Goal: Task Accomplishment & Management: Manage account settings

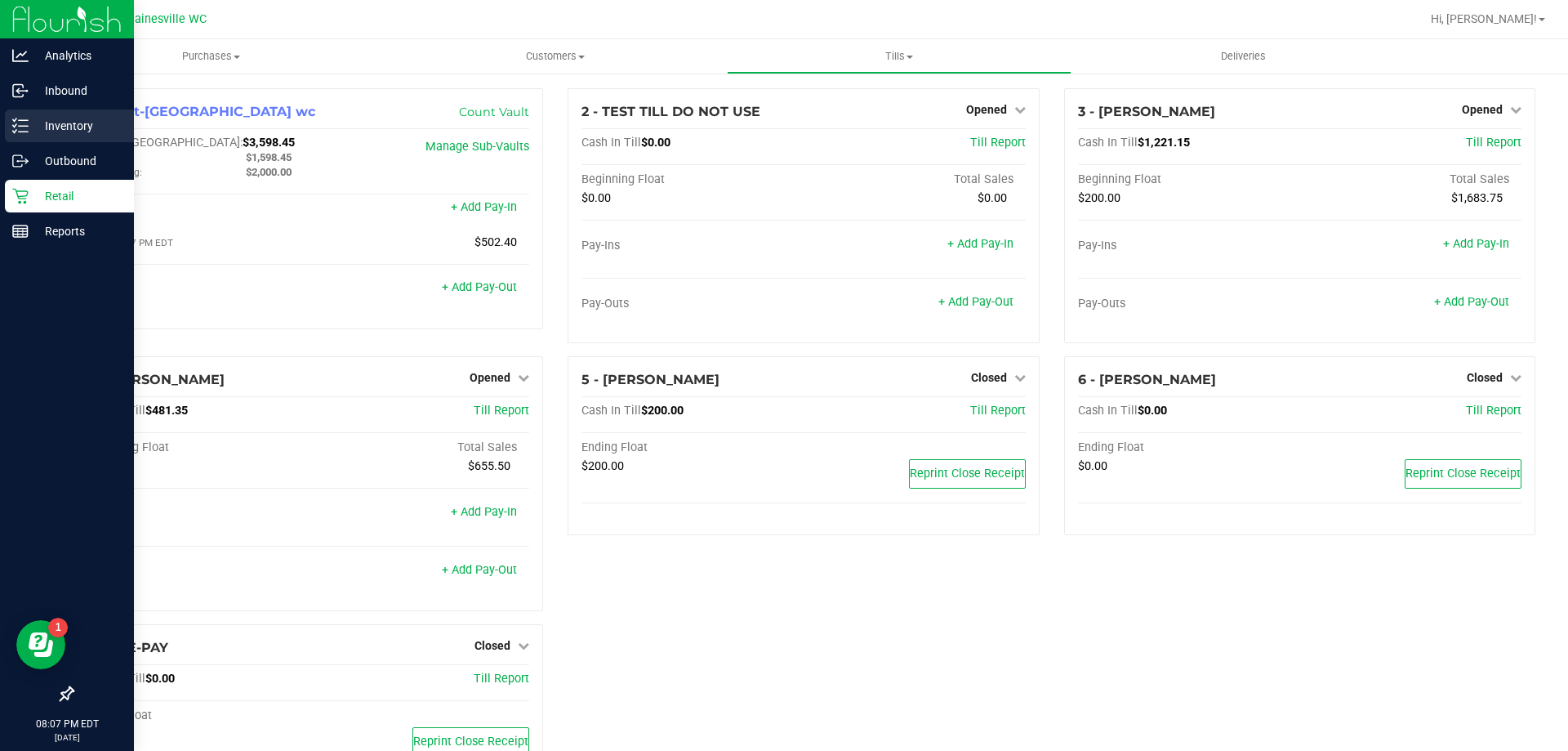
click at [67, 137] on div "Inventory" at bounding box center [69, 125] width 129 height 33
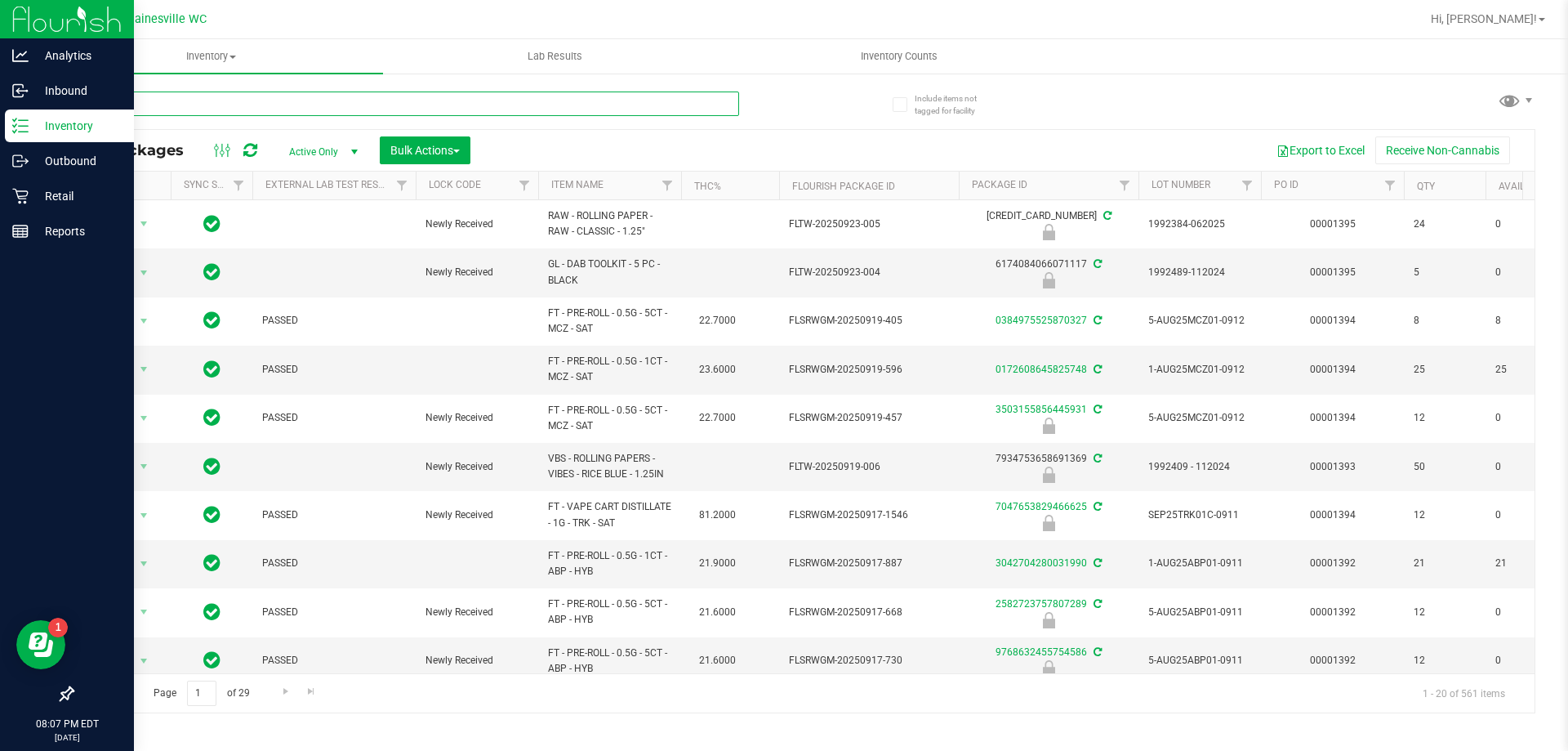
click at [454, 107] on input "text" at bounding box center [406, 104] width 668 height 24
type input "7591993730823566"
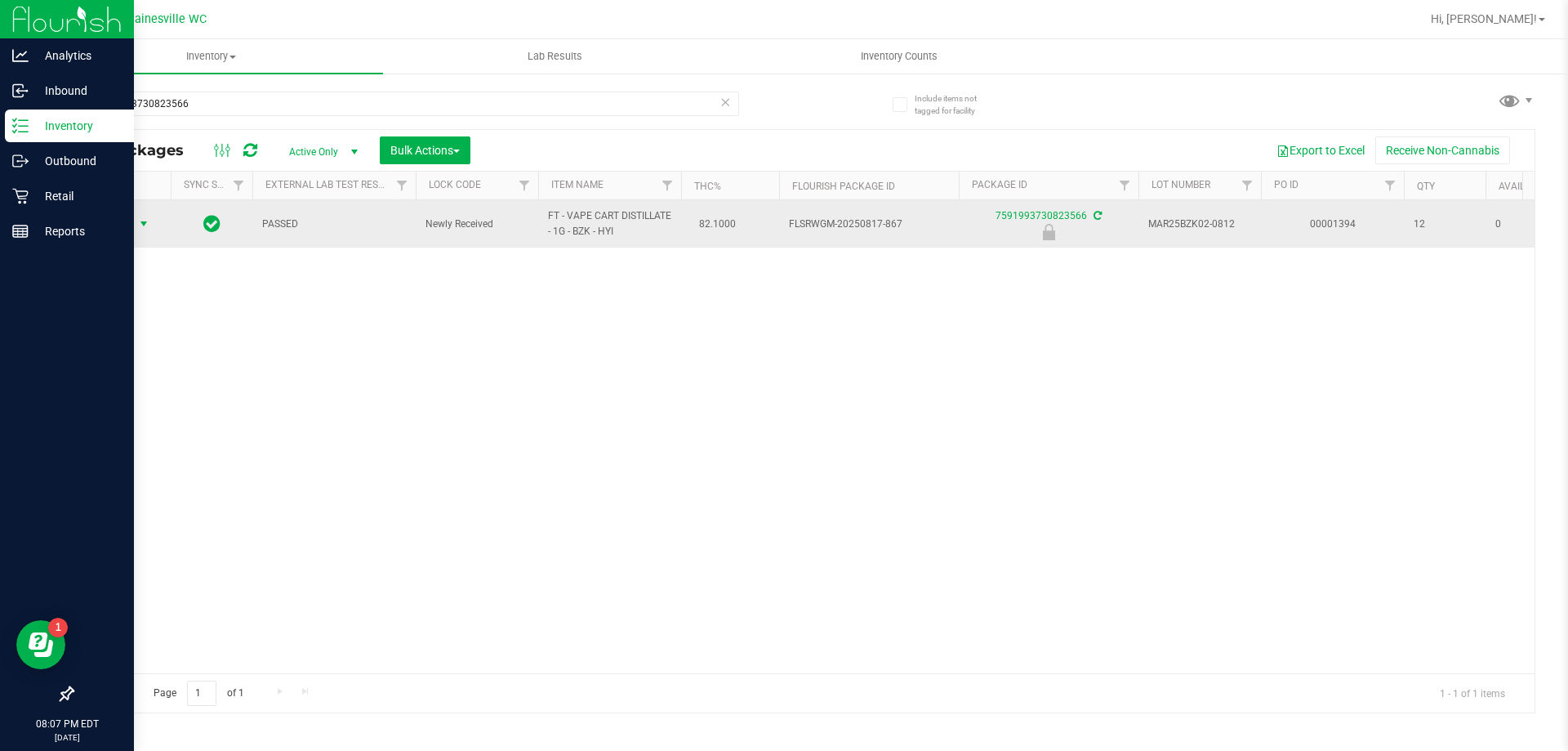
click at [134, 223] on span "select" at bounding box center [144, 224] width 21 height 22
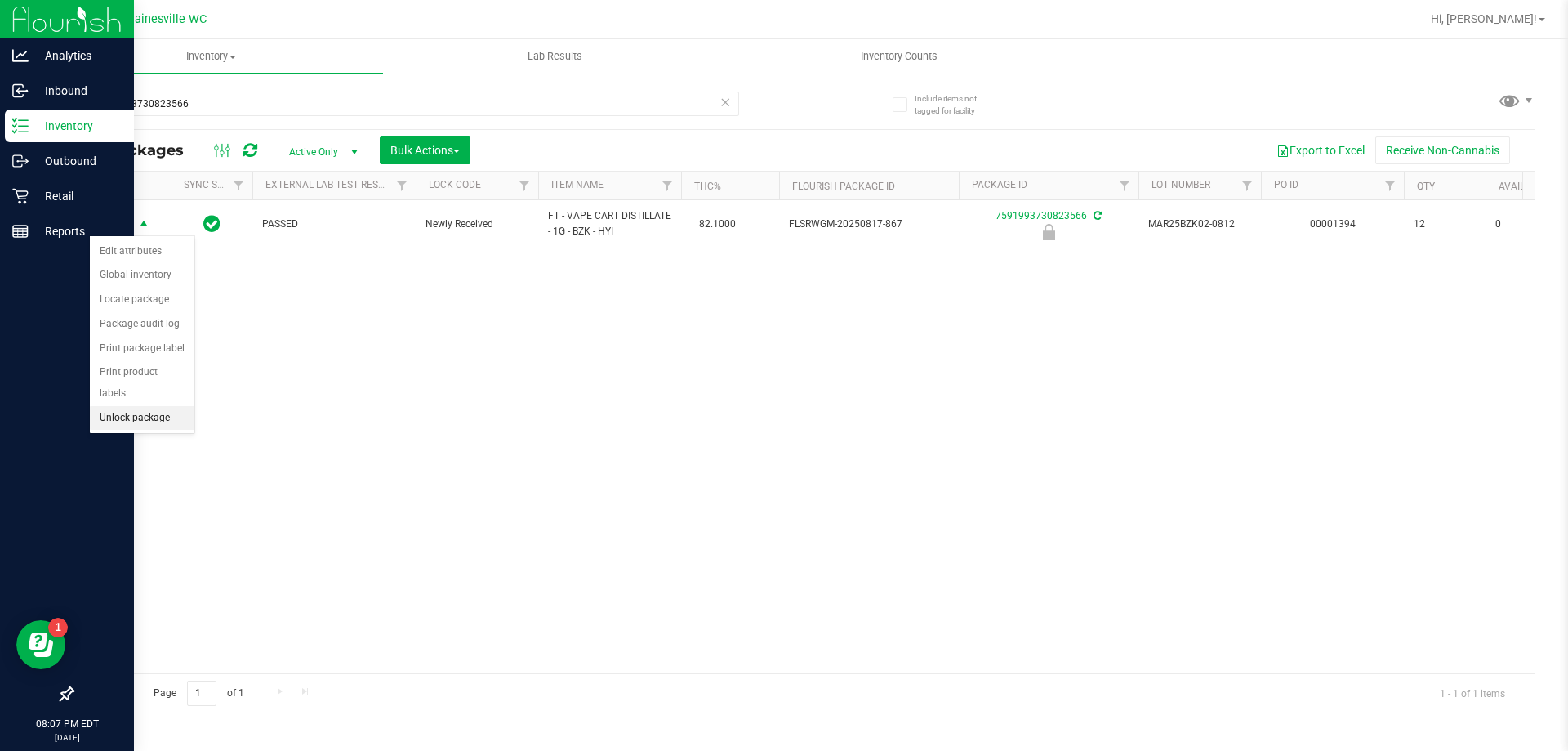
click at [124, 406] on li "Unlock package" at bounding box center [142, 418] width 105 height 24
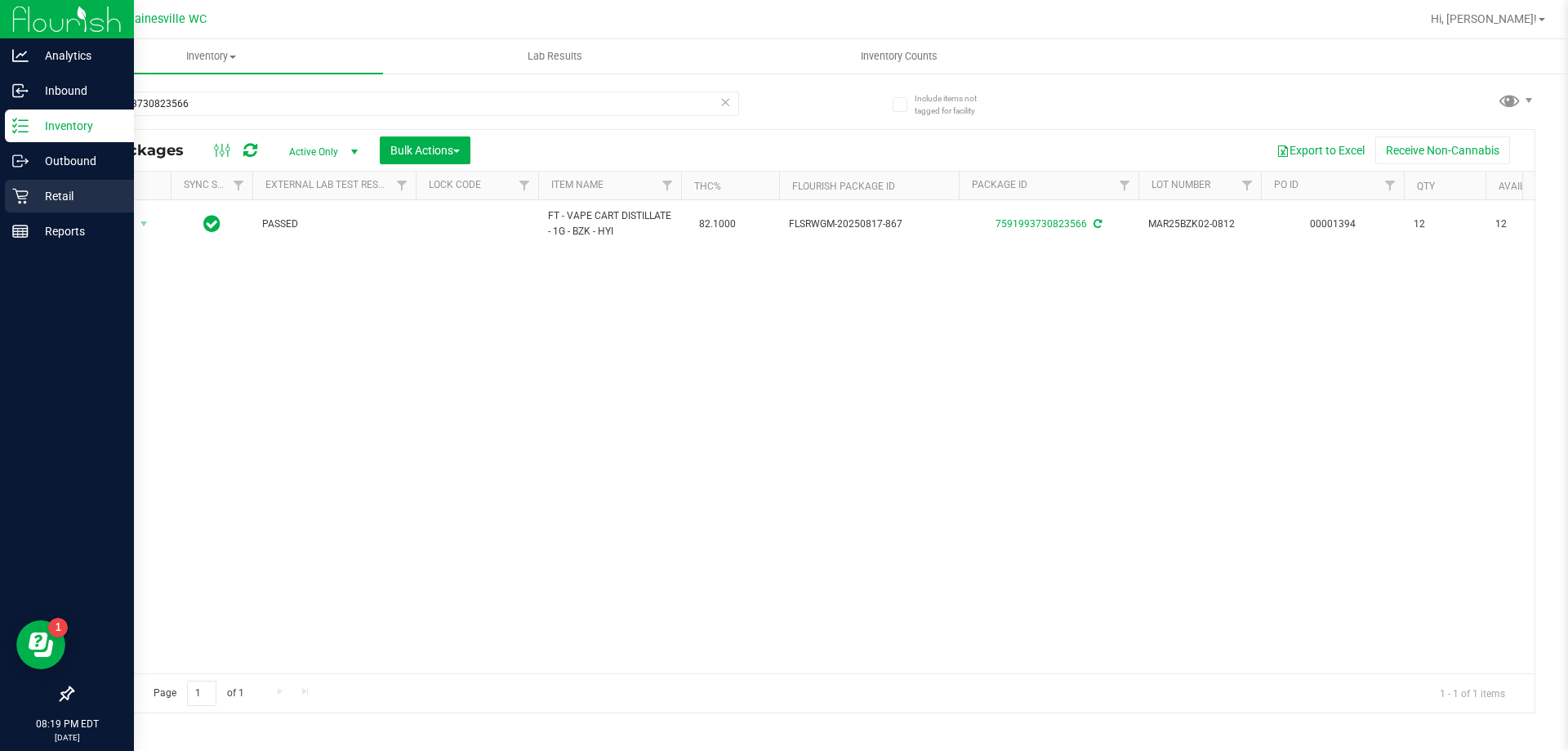
click at [59, 191] on p "Retail" at bounding box center [78, 195] width 98 height 20
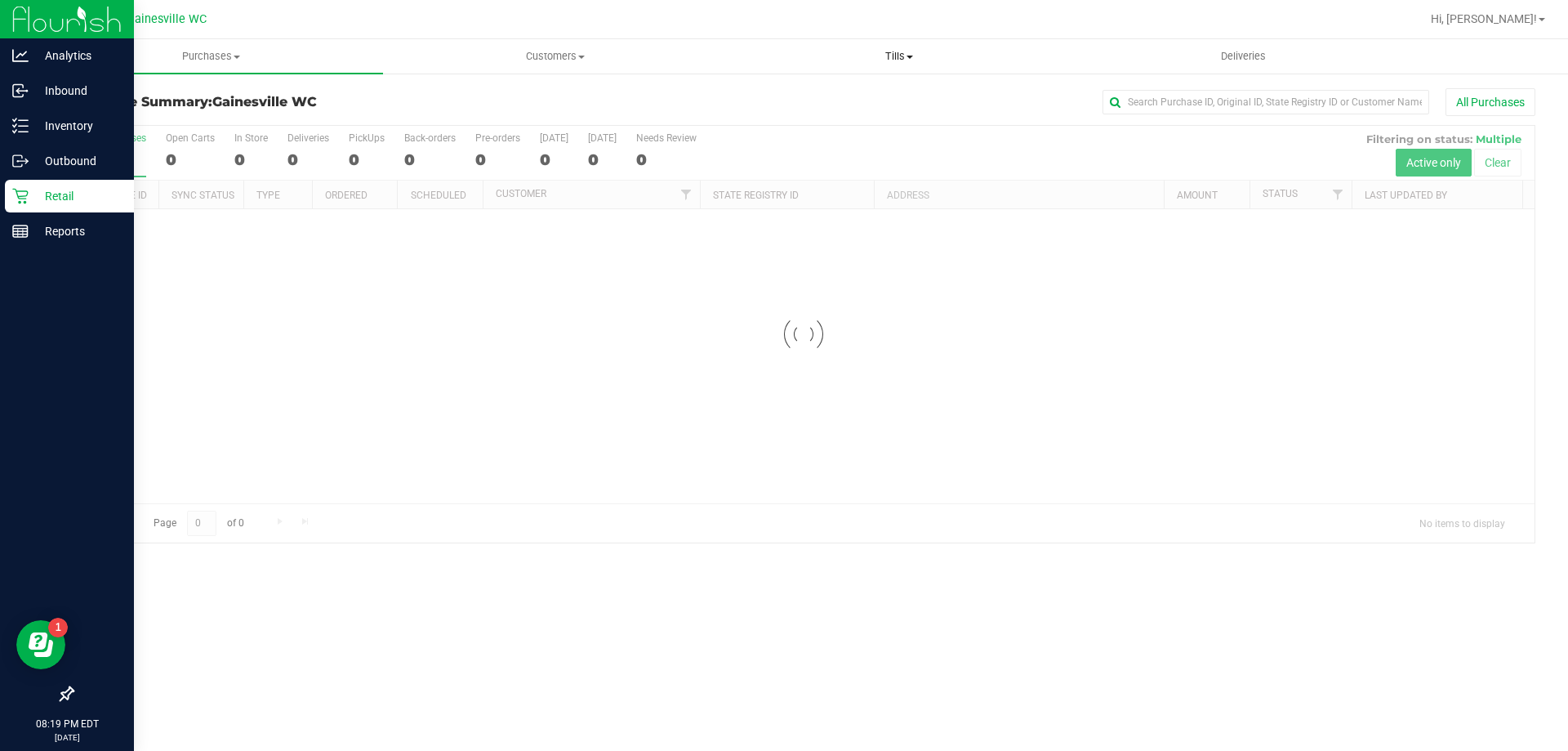
click at [901, 54] on span "Tills" at bounding box center [899, 56] width 342 height 15
click at [823, 94] on span "Manage tills" at bounding box center [782, 98] width 110 height 14
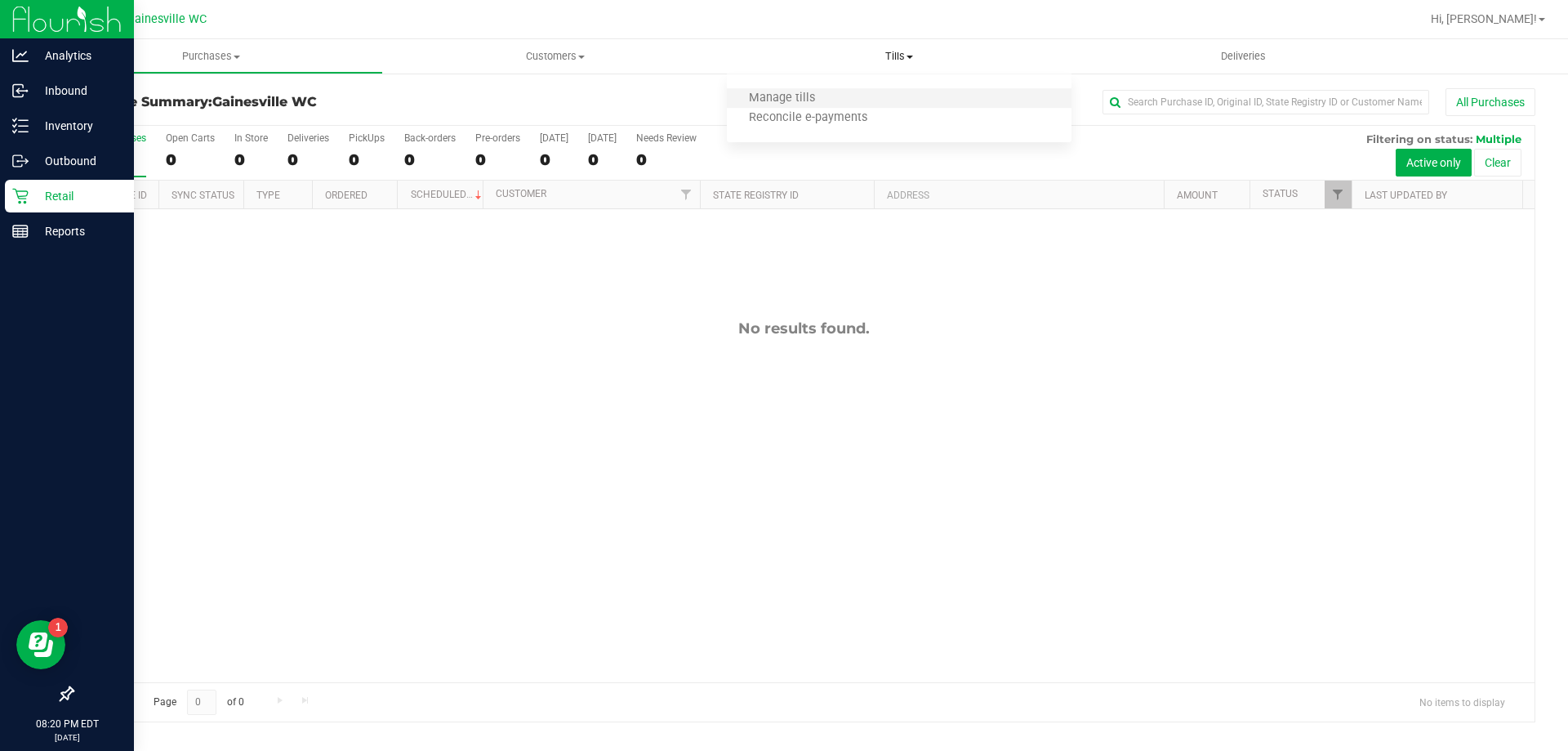
click at [795, 90] on li "Manage tills" at bounding box center [899, 98] width 344 height 20
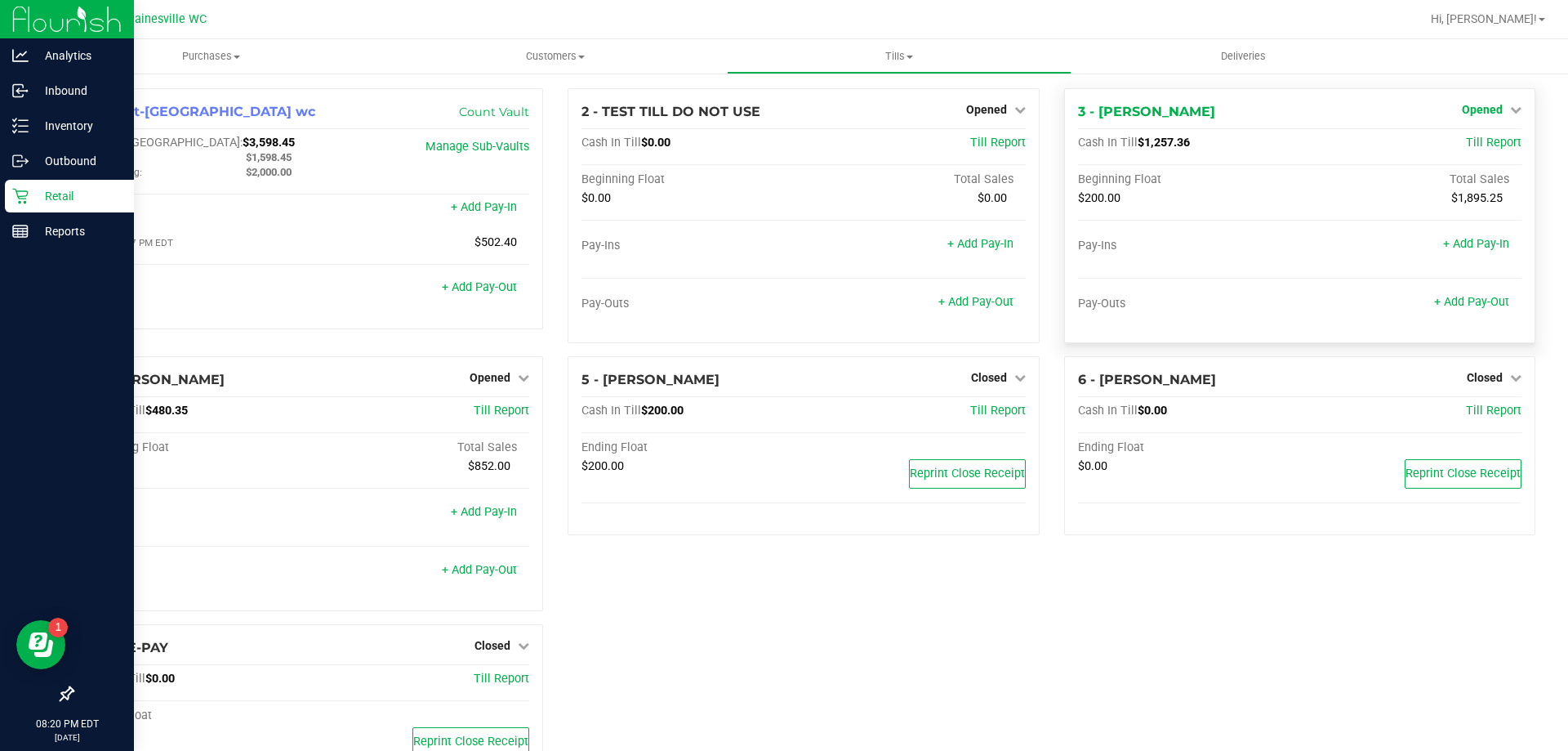
click at [1474, 113] on span "Opened" at bounding box center [1482, 109] width 41 height 13
click at [1467, 148] on link "Close Till" at bounding box center [1483, 144] width 44 height 13
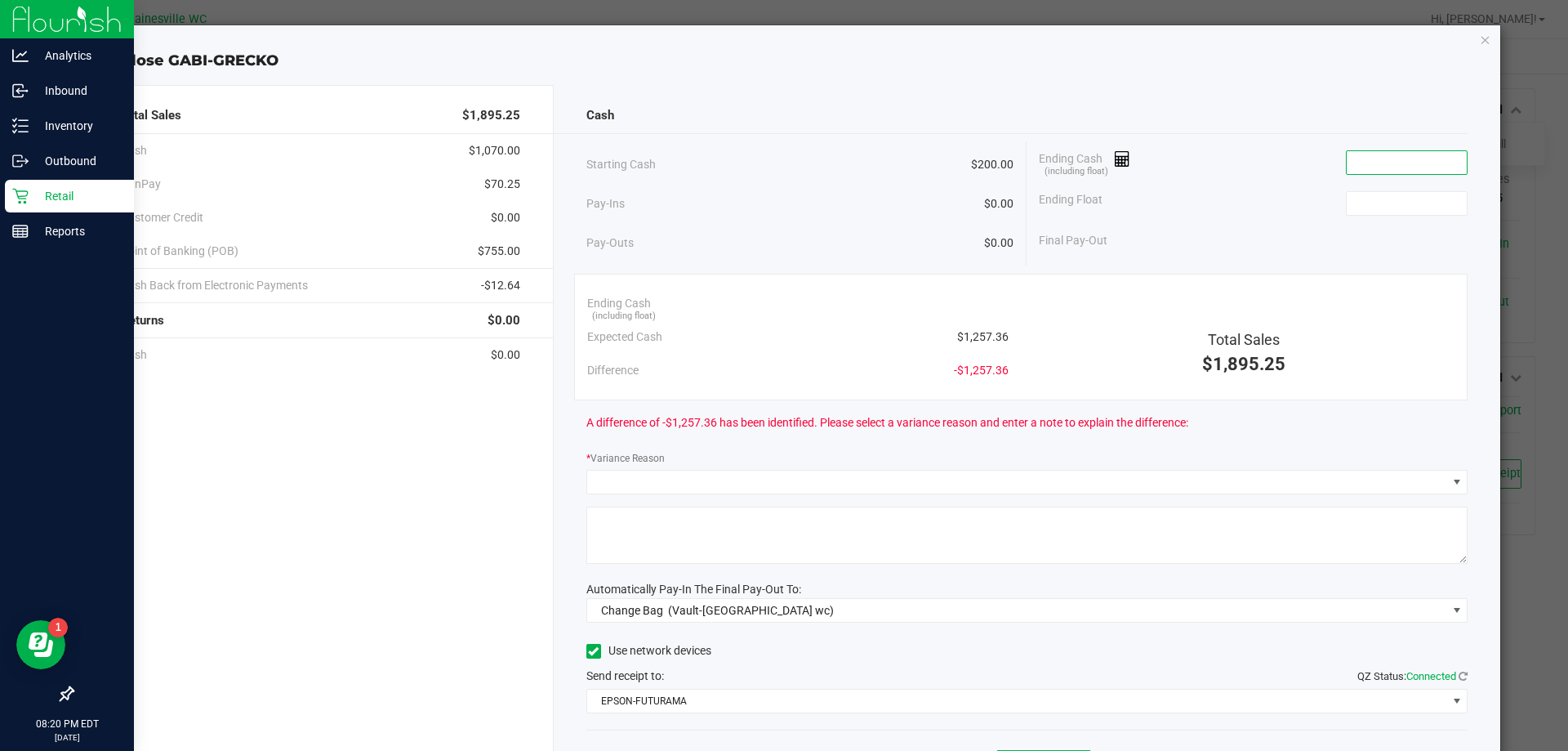
click at [1365, 167] on input at bounding box center [1406, 163] width 120 height 22
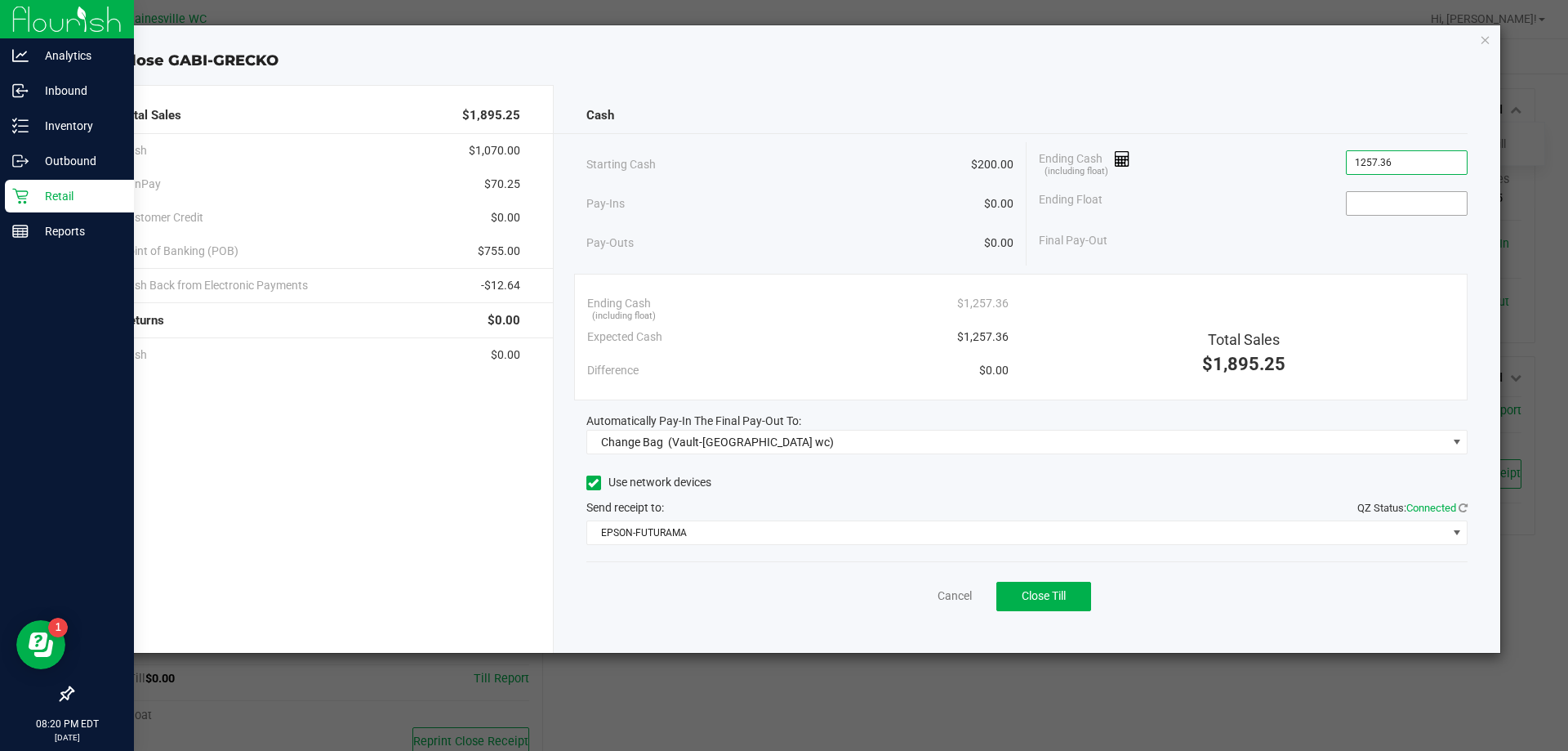
type input "$1,257.36"
click at [1419, 199] on input at bounding box center [1406, 203] width 120 height 22
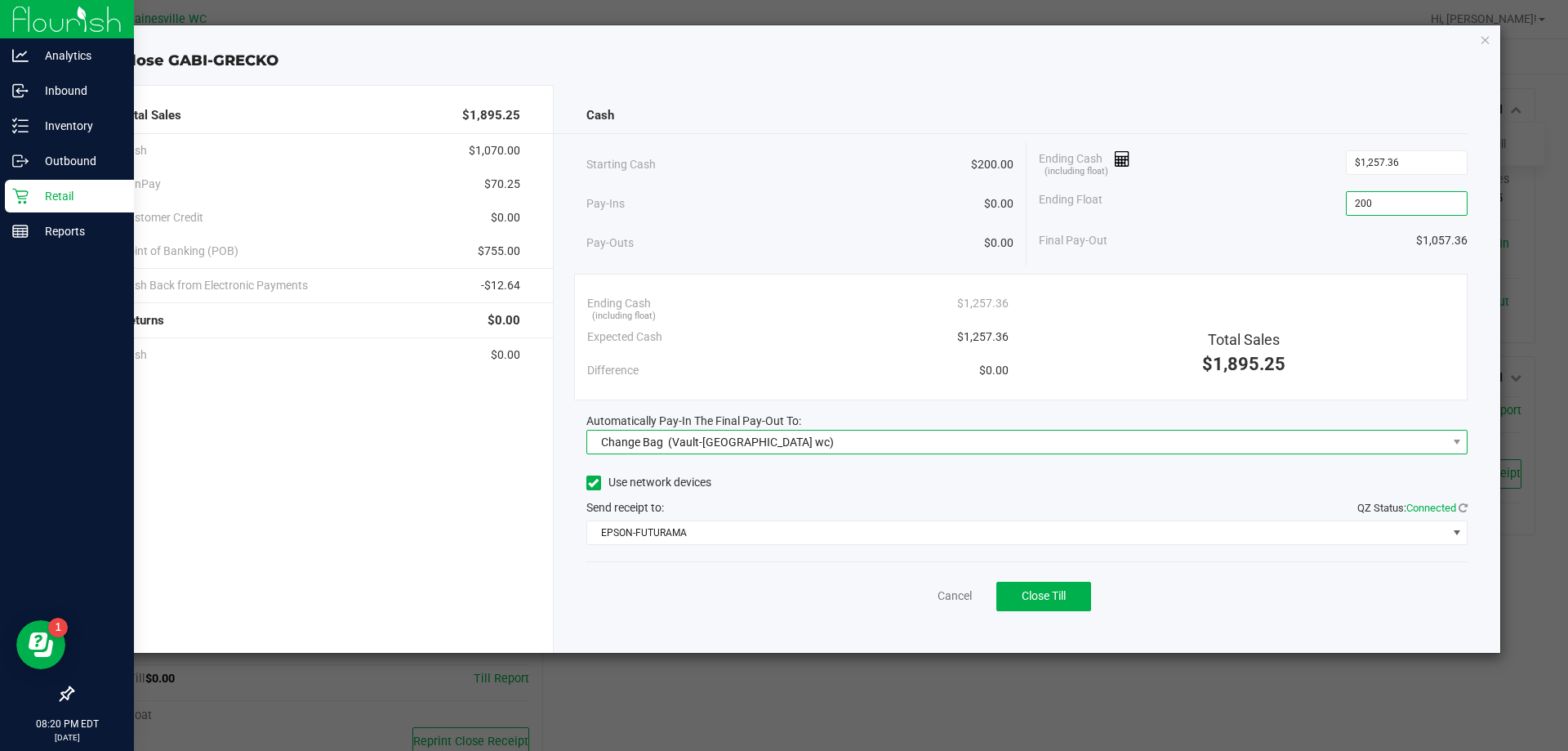
type input "$200.00"
click at [948, 436] on span "Change Bag (Vault-[GEOGRAPHIC_DATA] wc)" at bounding box center [1017, 441] width 860 height 22
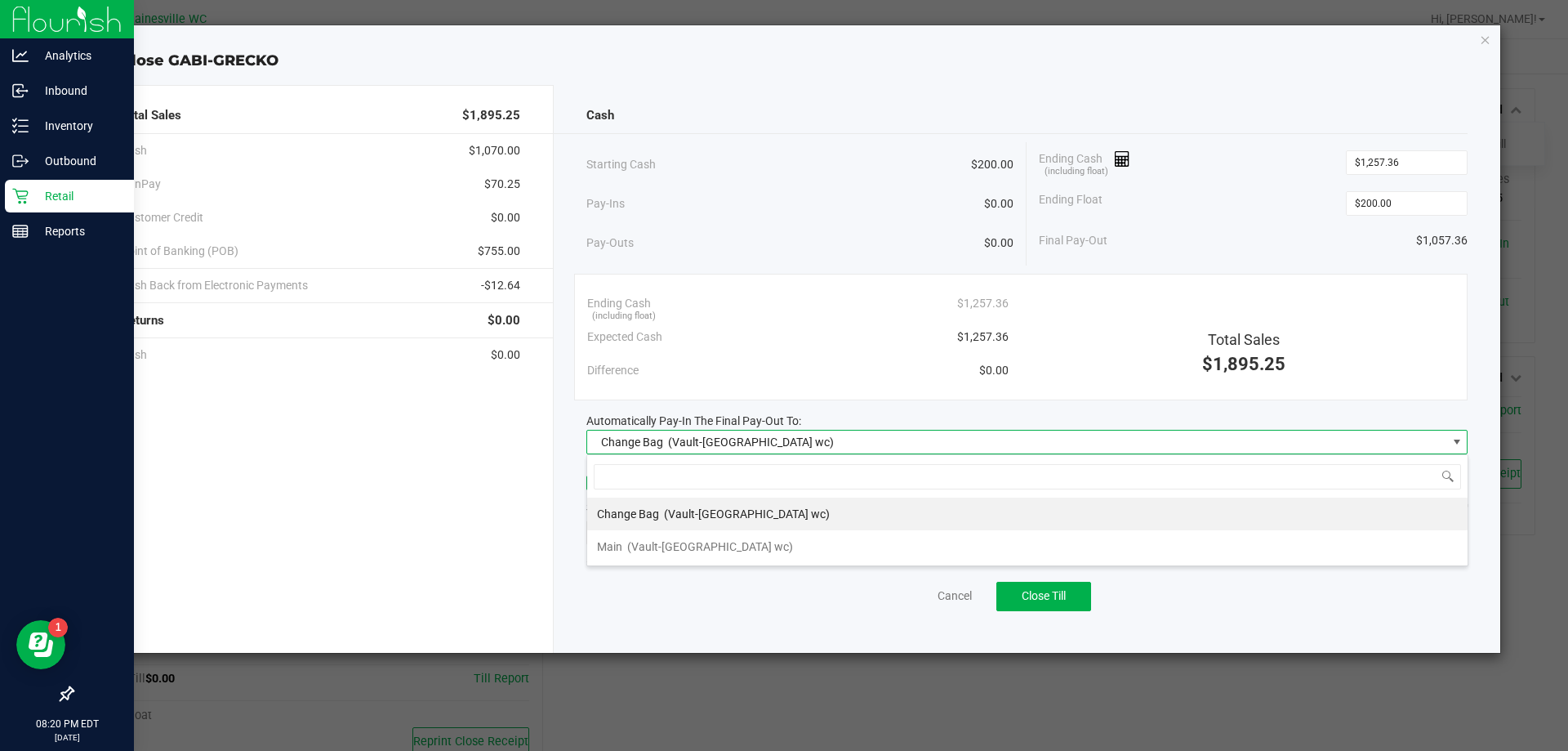
scroll to position [24, 881]
click at [694, 538] on div "Main (Vault-[GEOGRAPHIC_DATA] wc)" at bounding box center [695, 546] width 196 height 29
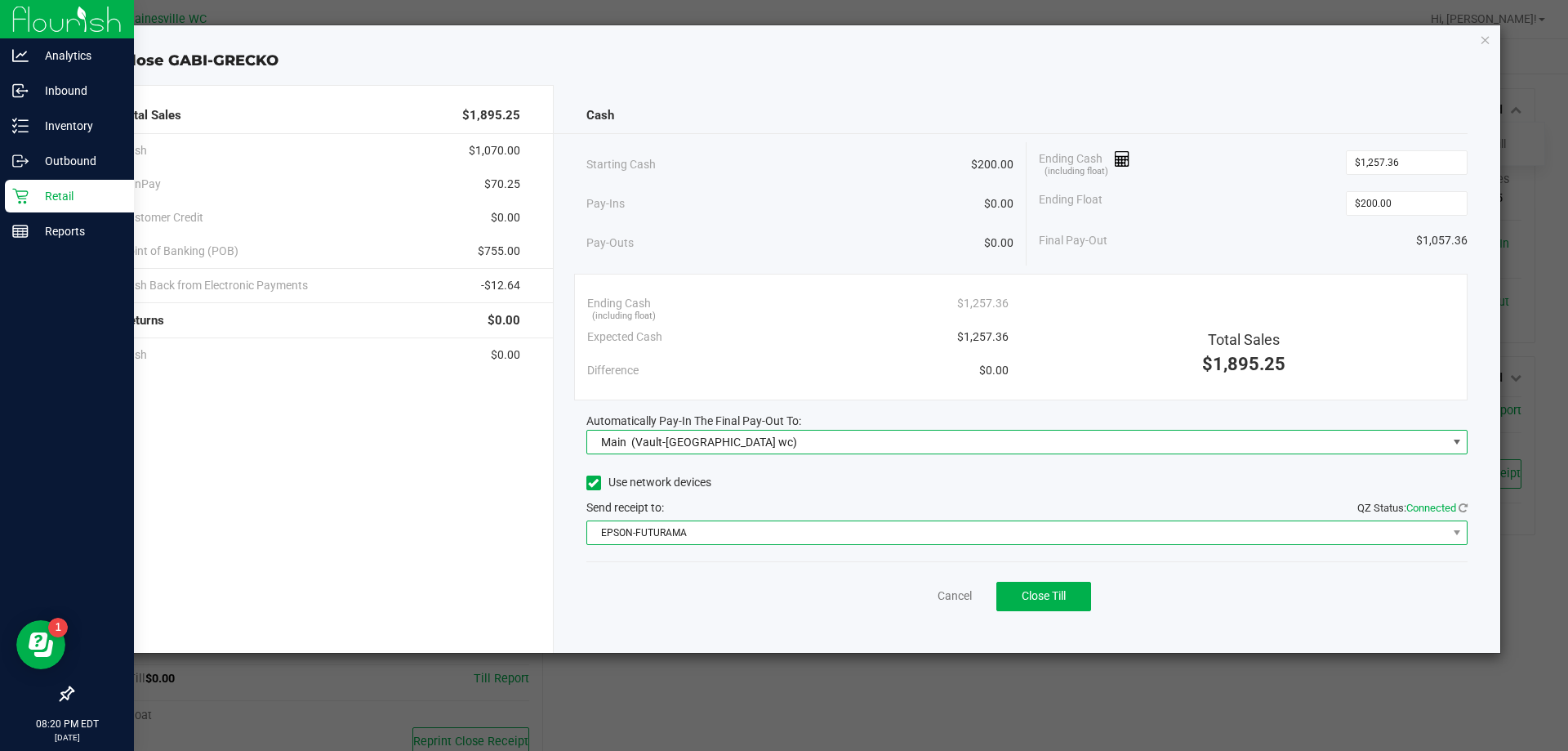
click at [710, 537] on span "EPSON-FUTURAMA" at bounding box center [1017, 532] width 860 height 22
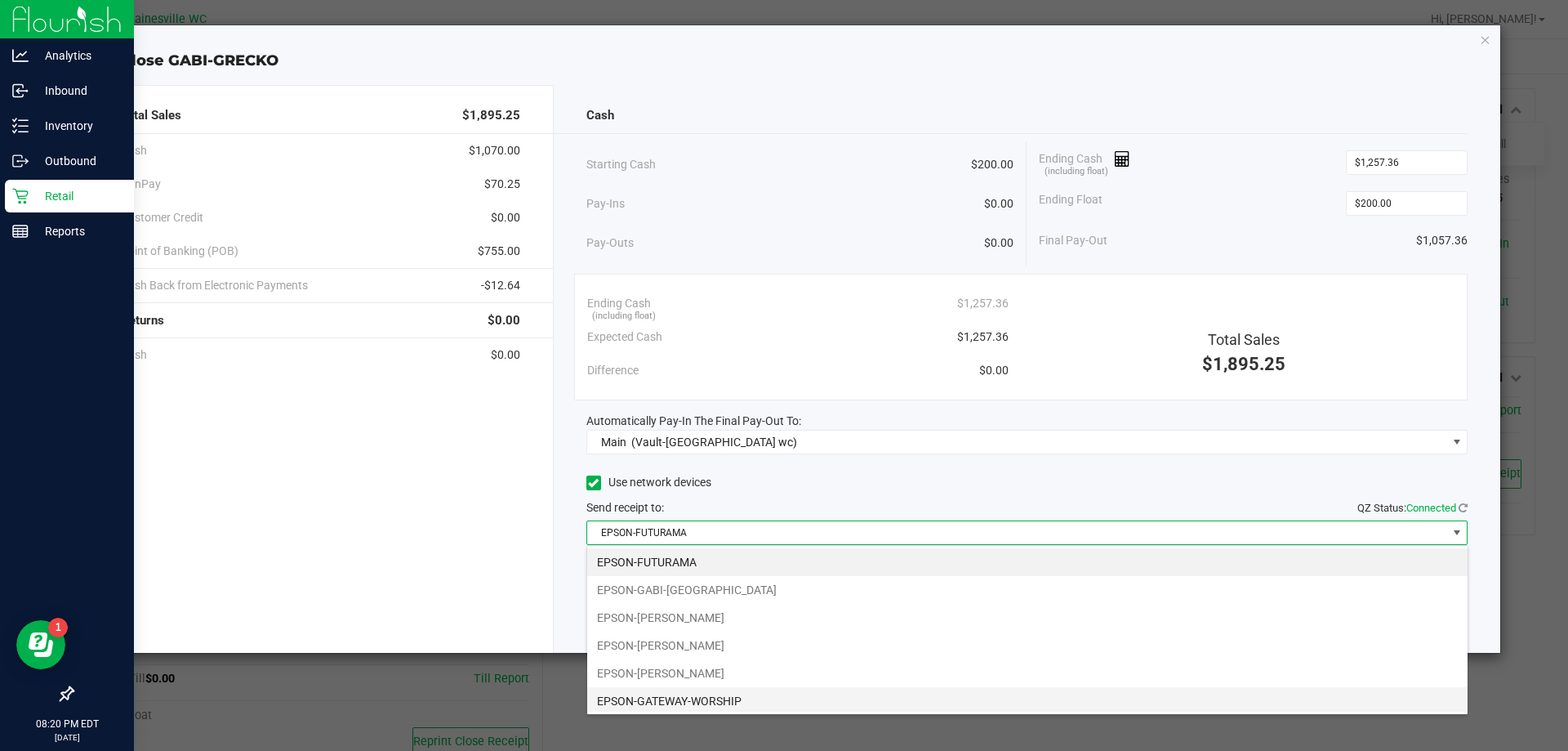
click at [703, 702] on li "EPSON-GATEWAY-WORSHIP" at bounding box center [1028, 701] width 881 height 28
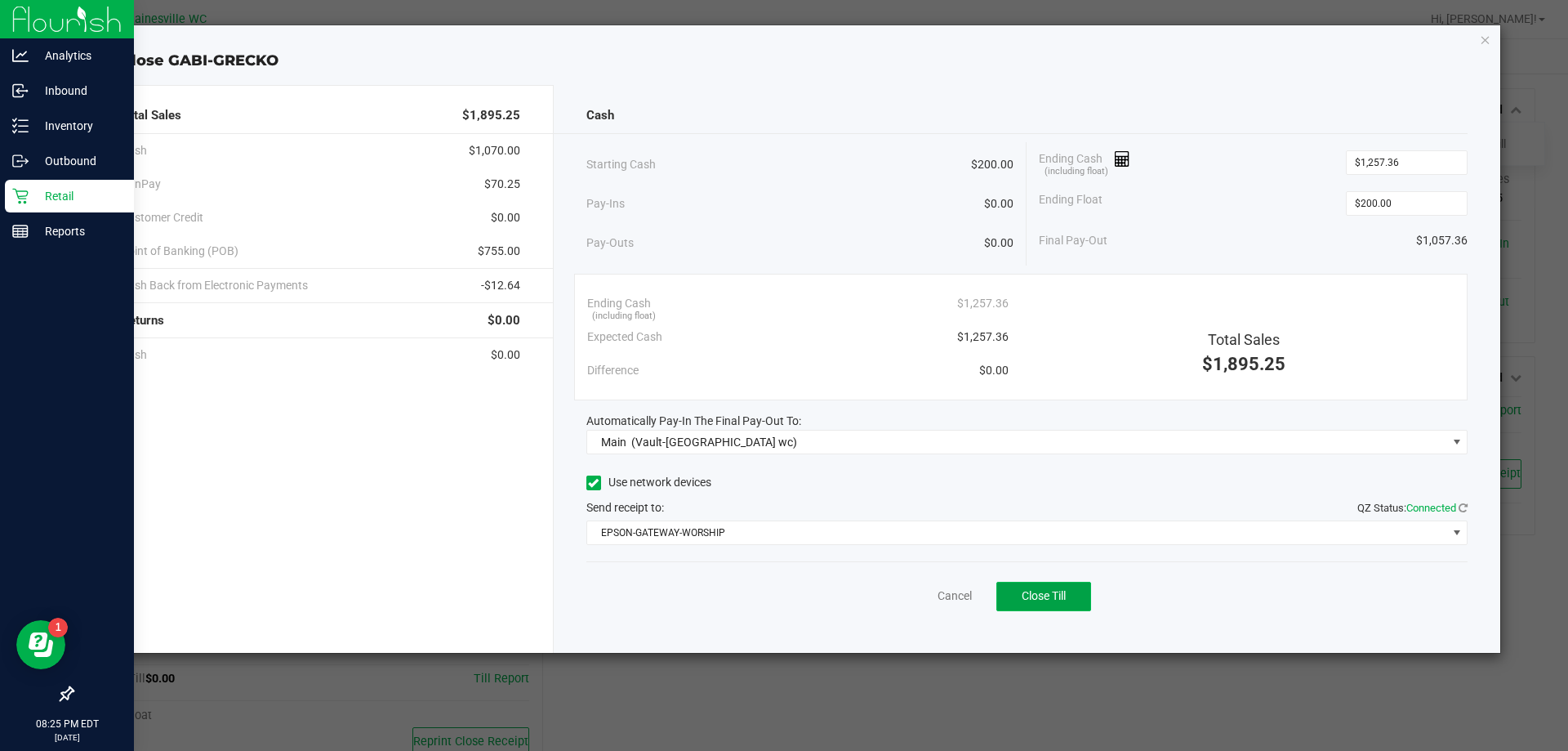
click at [1057, 603] on button "Close Till" at bounding box center [1043, 596] width 94 height 29
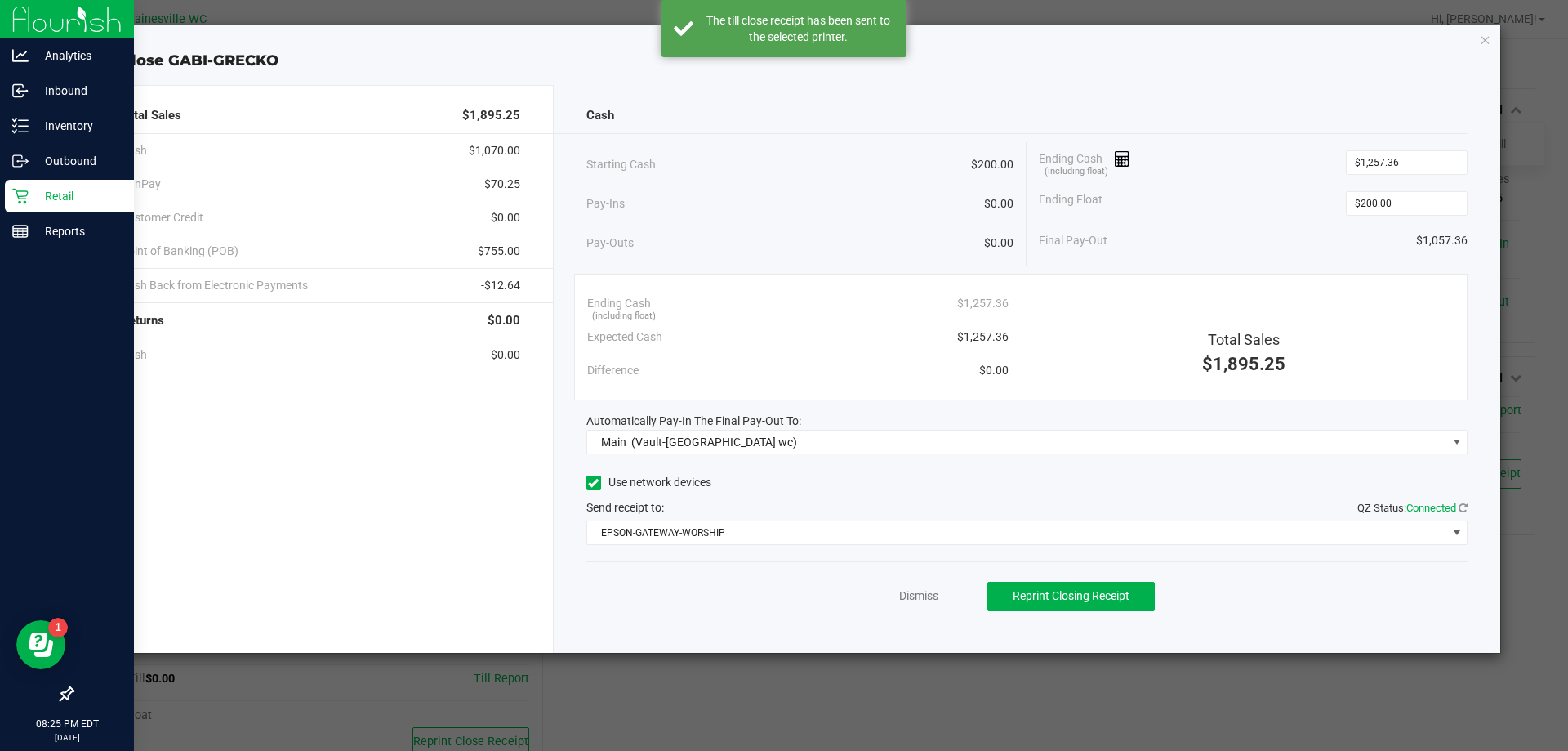
click at [927, 586] on div "Dismiss Reprint Closing Receipt" at bounding box center [1027, 592] width 882 height 63
click at [924, 596] on link "Dismiss" at bounding box center [919, 596] width 39 height 17
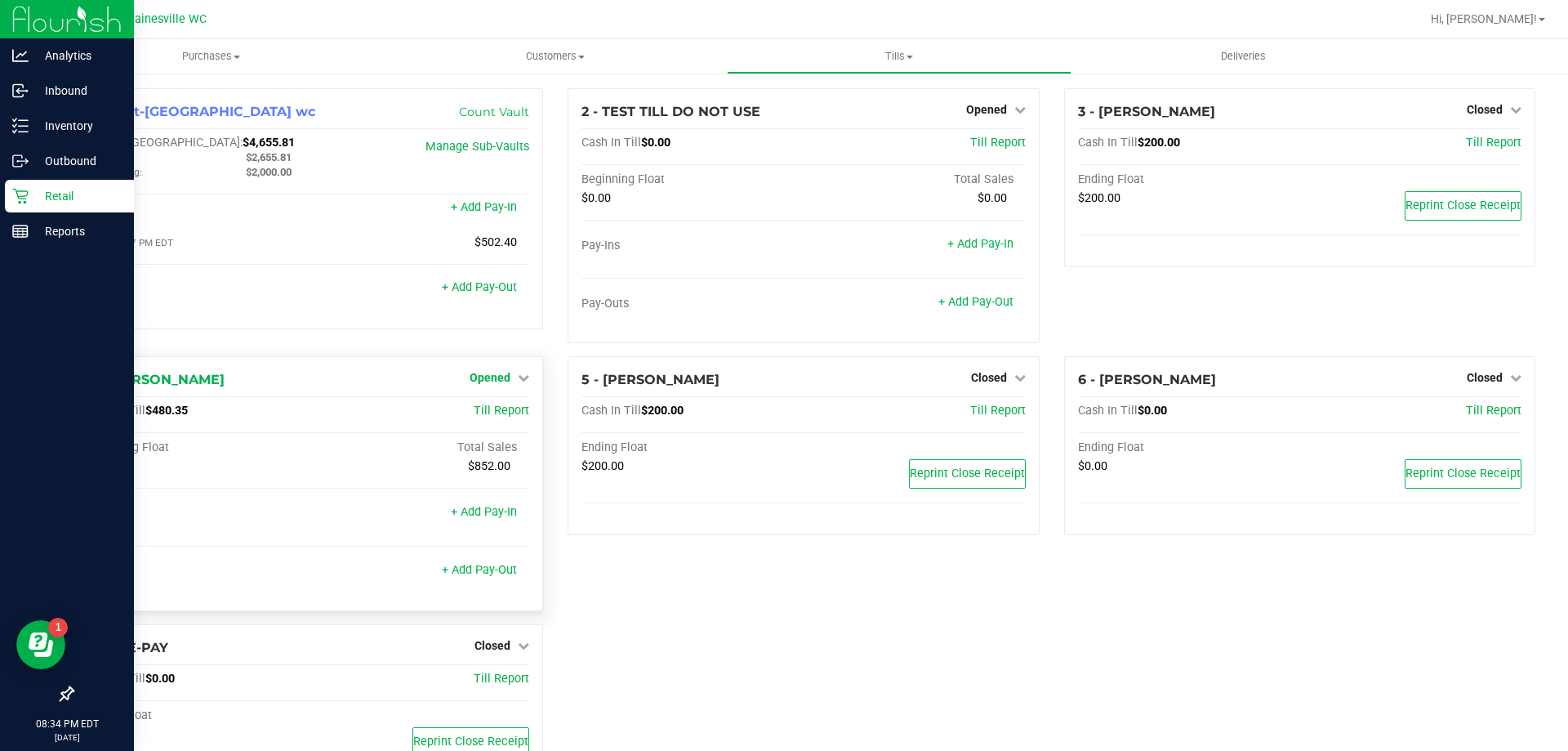
click at [481, 371] on span "Opened" at bounding box center [490, 378] width 41 height 13
click at [499, 406] on link "Close Till" at bounding box center [492, 412] width 44 height 13
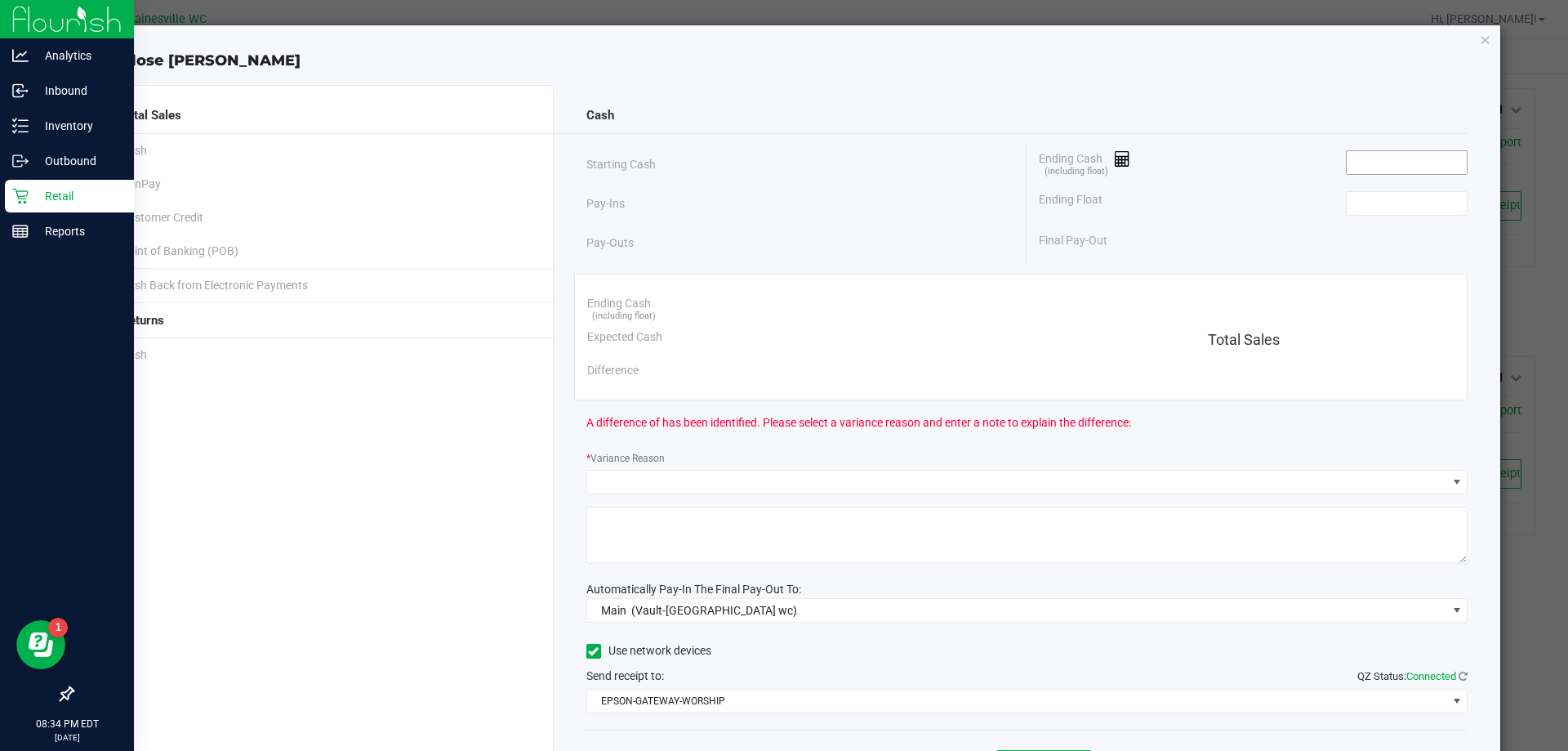
click at [1401, 161] on input at bounding box center [1406, 163] width 120 height 22
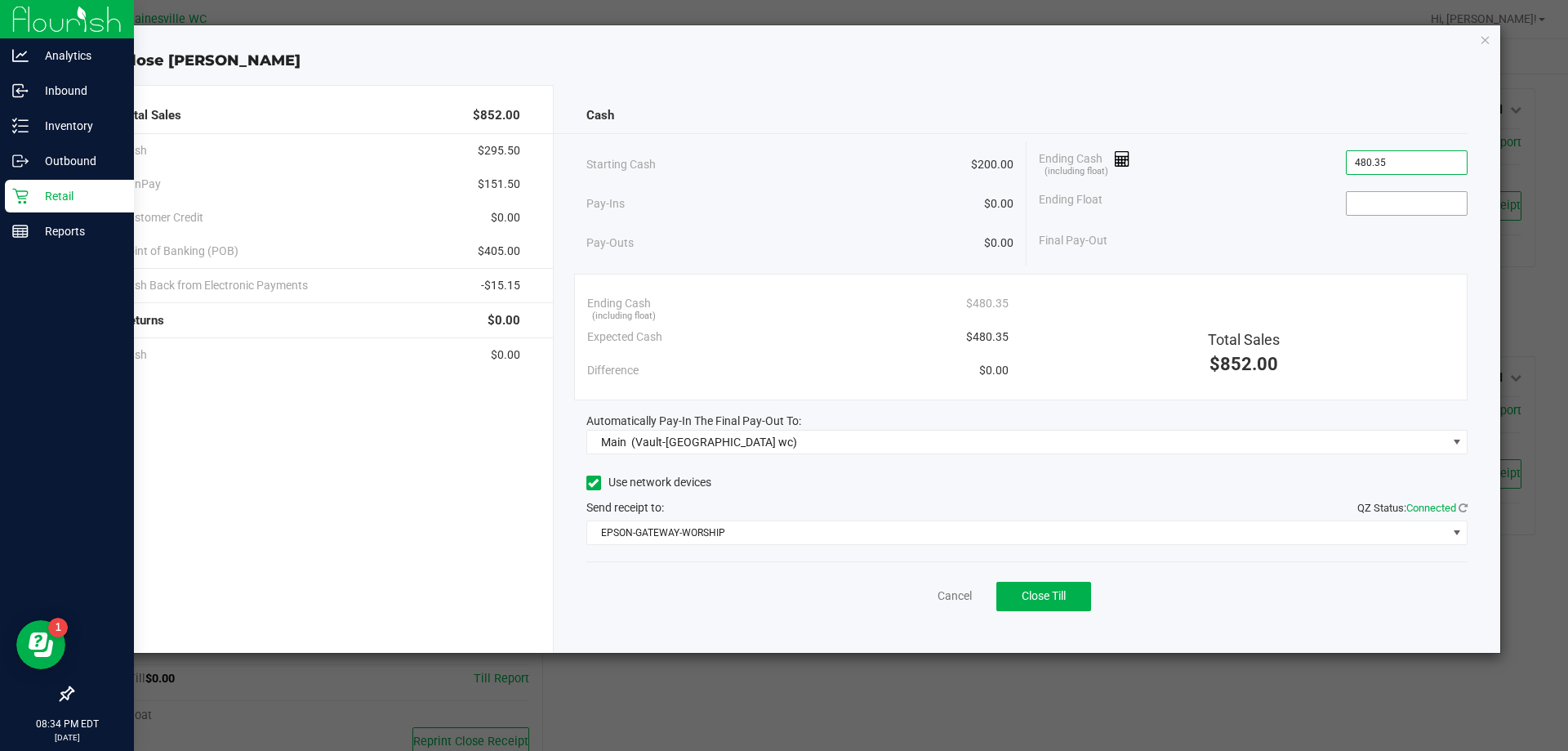
type input "$480.35"
click at [1408, 204] on input at bounding box center [1406, 203] width 120 height 22
type input "$200.00"
click at [1068, 602] on button "Close Till" at bounding box center [1043, 596] width 94 height 29
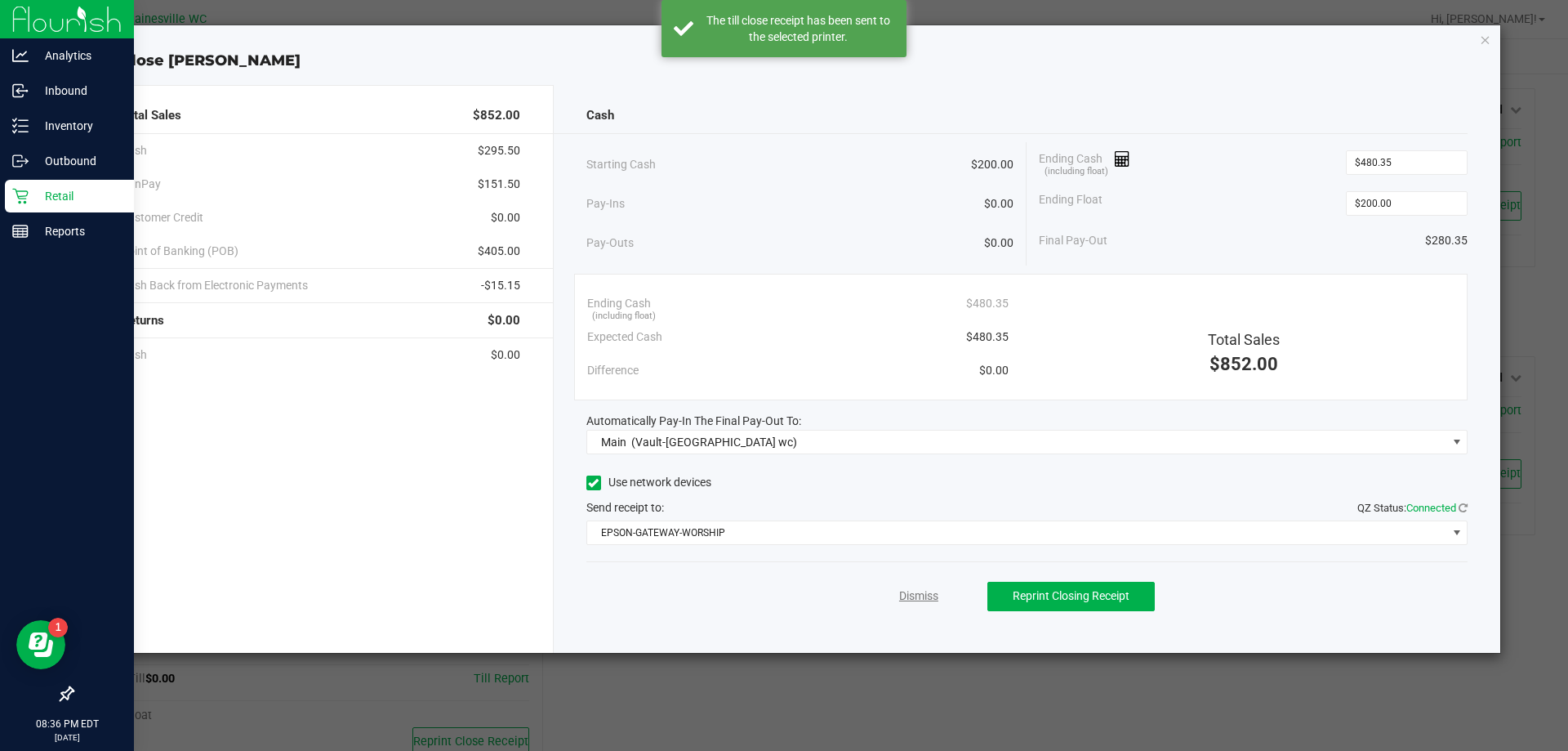
click at [932, 594] on link "Dismiss" at bounding box center [919, 596] width 39 height 17
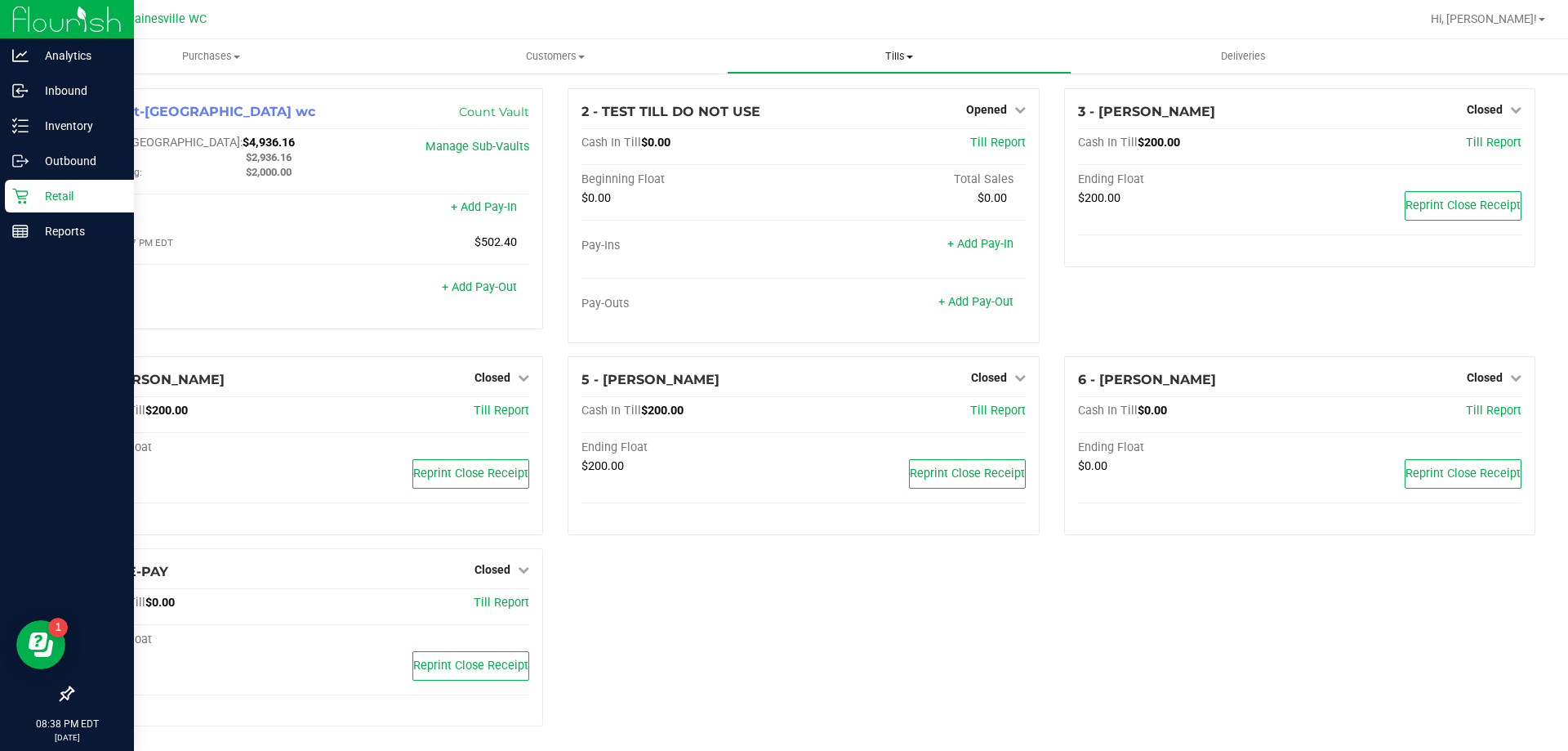
click at [913, 53] on span "Tills" at bounding box center [899, 56] width 342 height 15
click at [819, 118] on span "Reconcile e-payments" at bounding box center [808, 118] width 163 height 14
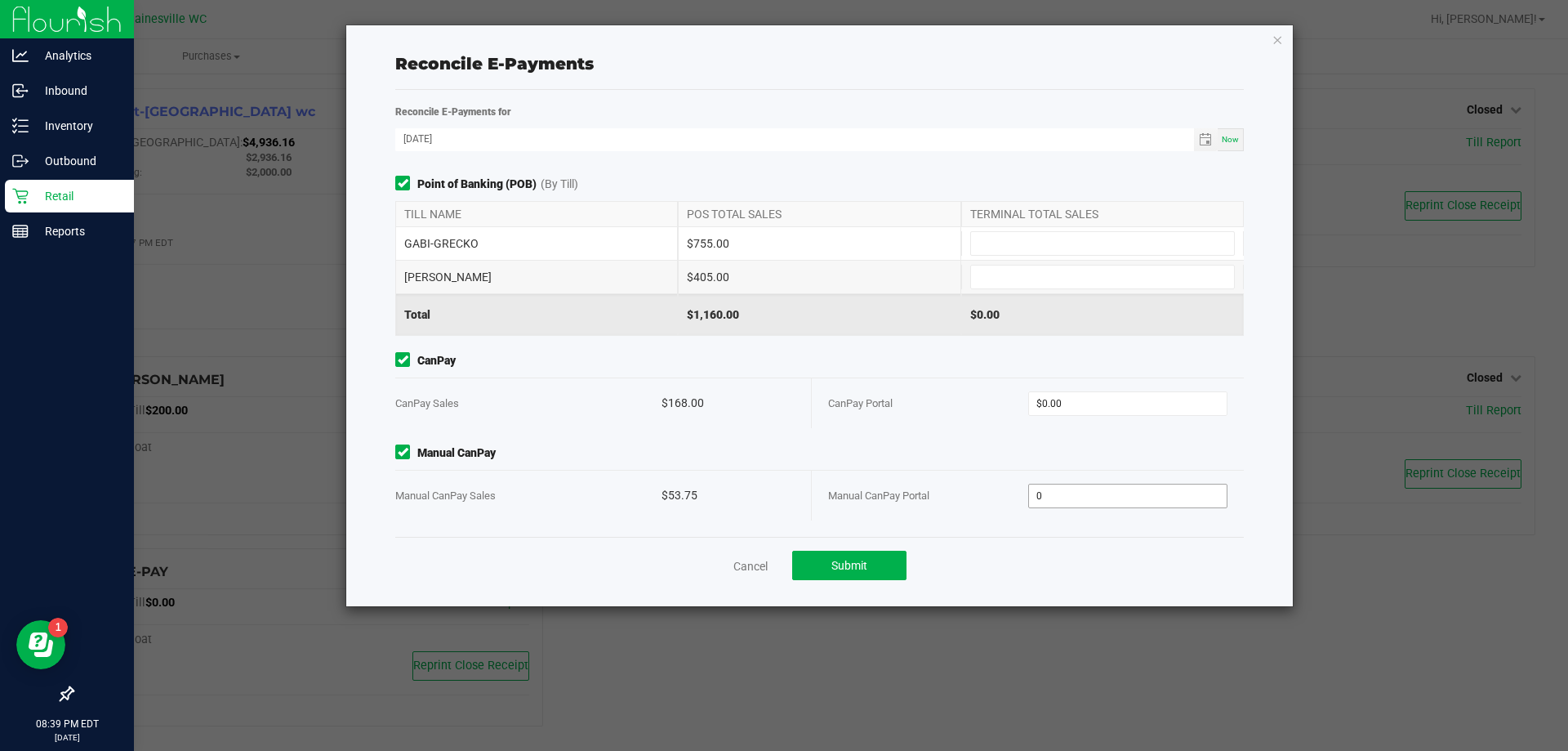
click at [1073, 487] on input "0" at bounding box center [1129, 496] width 198 height 22
type input "$53.75"
click at [1077, 379] on div "CanPay Portal $0.00" at bounding box center [1028, 402] width 399 height 50
click at [1071, 397] on input "0" at bounding box center [1129, 403] width 198 height 22
type input "$168.00"
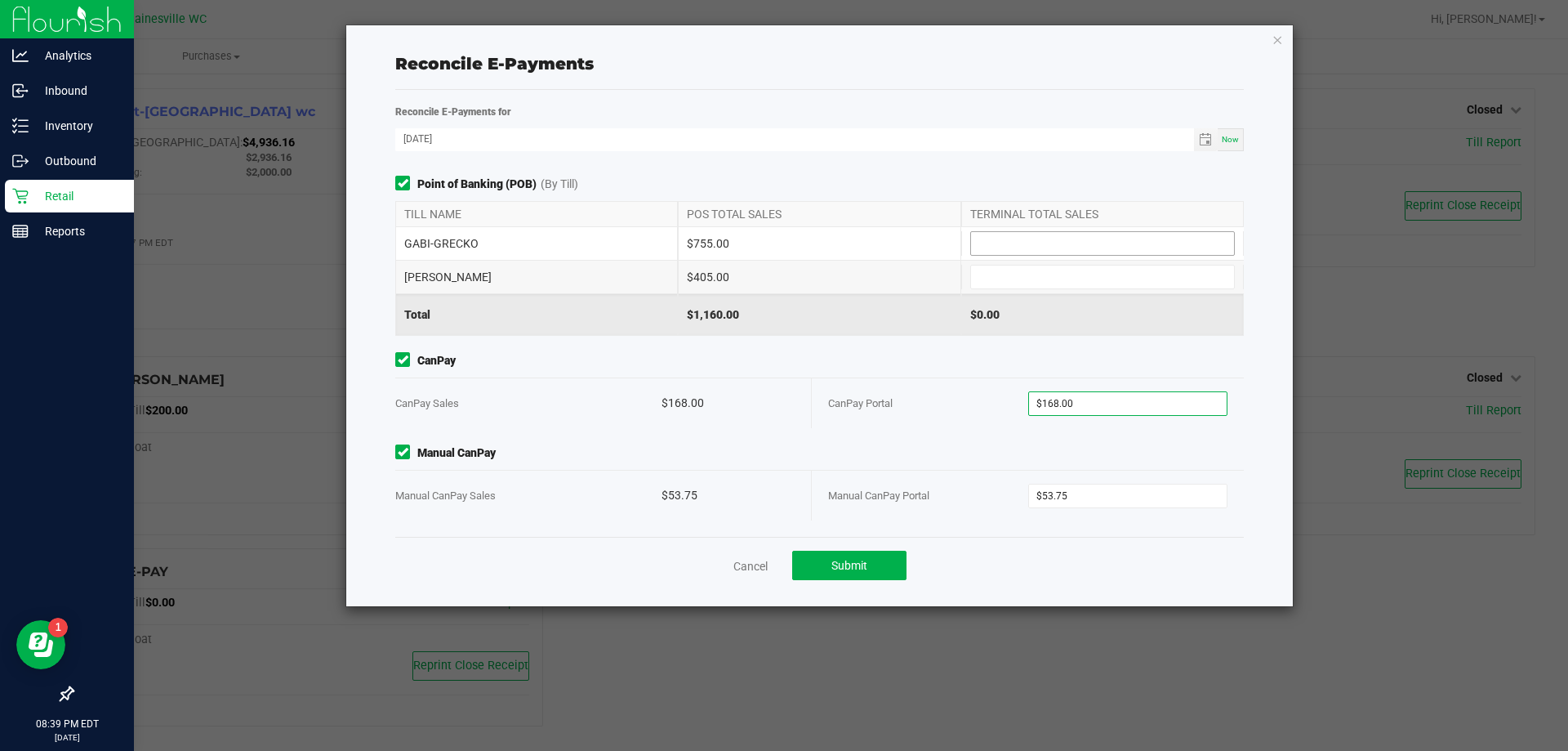
click at [1109, 249] on input at bounding box center [1102, 243] width 263 height 22
type input "$755.00"
click at [1088, 281] on input at bounding box center [1102, 277] width 263 height 22
type input "$405.00"
click at [834, 572] on button "Submit" at bounding box center [849, 565] width 114 height 29
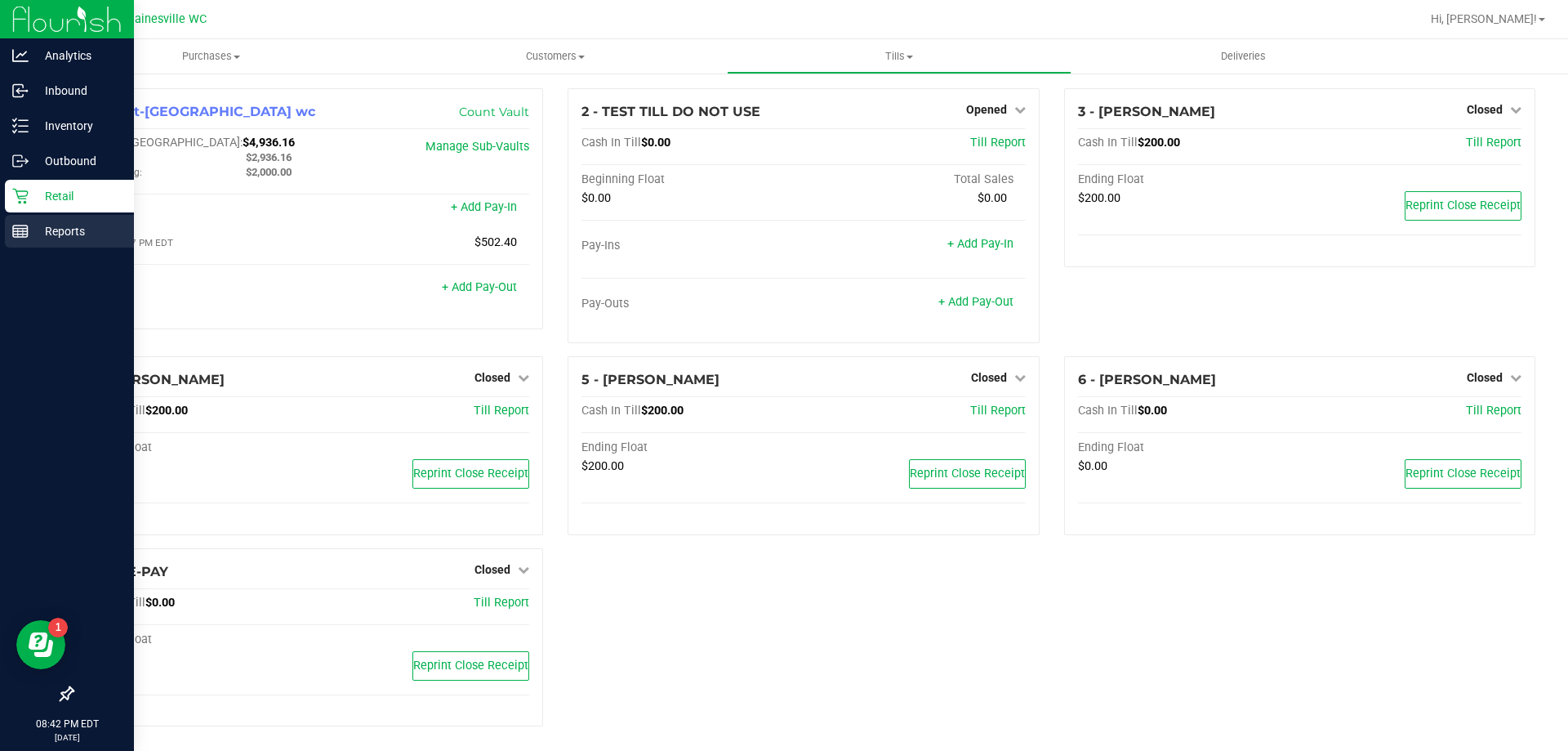
click at [42, 232] on p "Reports" at bounding box center [78, 231] width 98 height 20
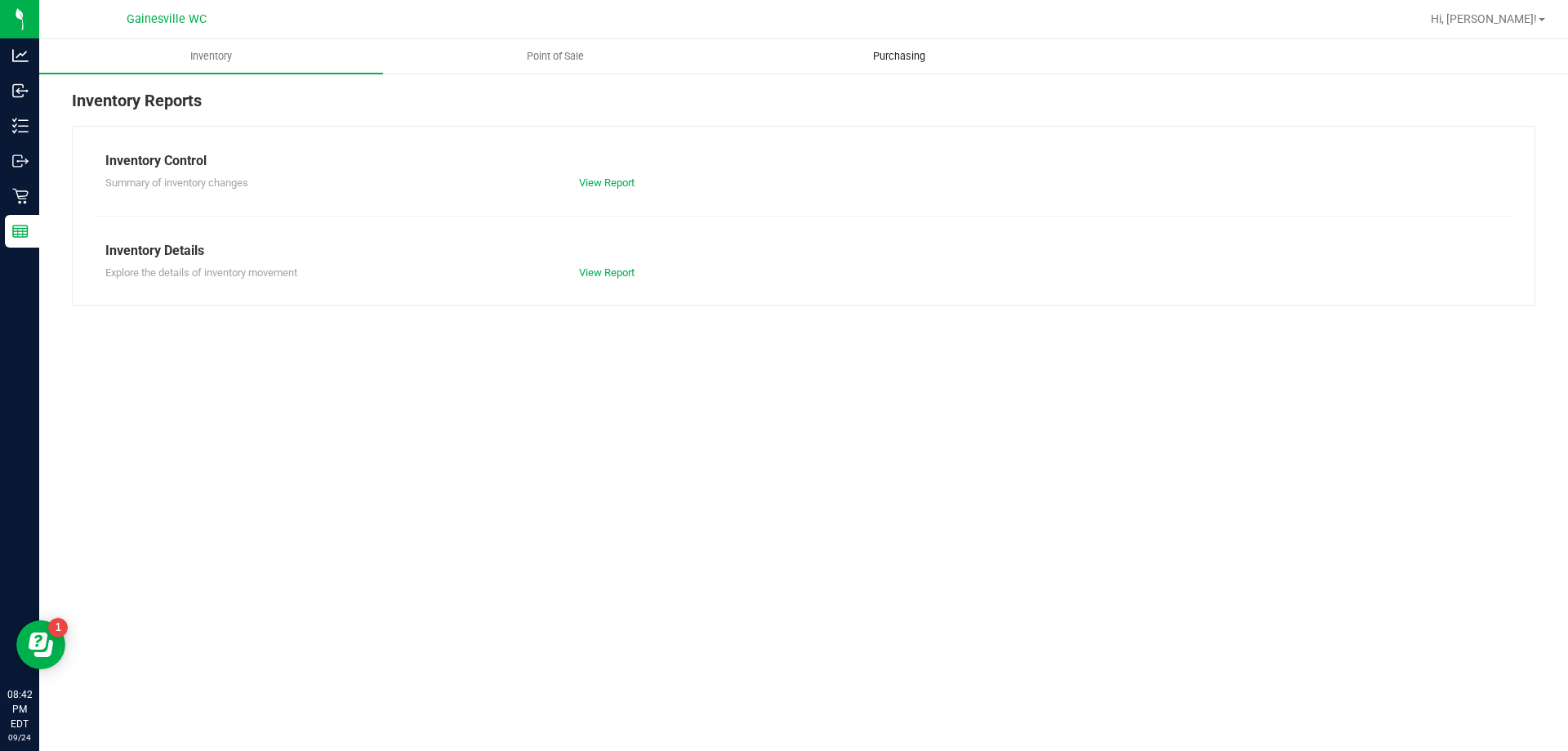
click at [874, 55] on span "Purchasing" at bounding box center [899, 56] width 96 height 15
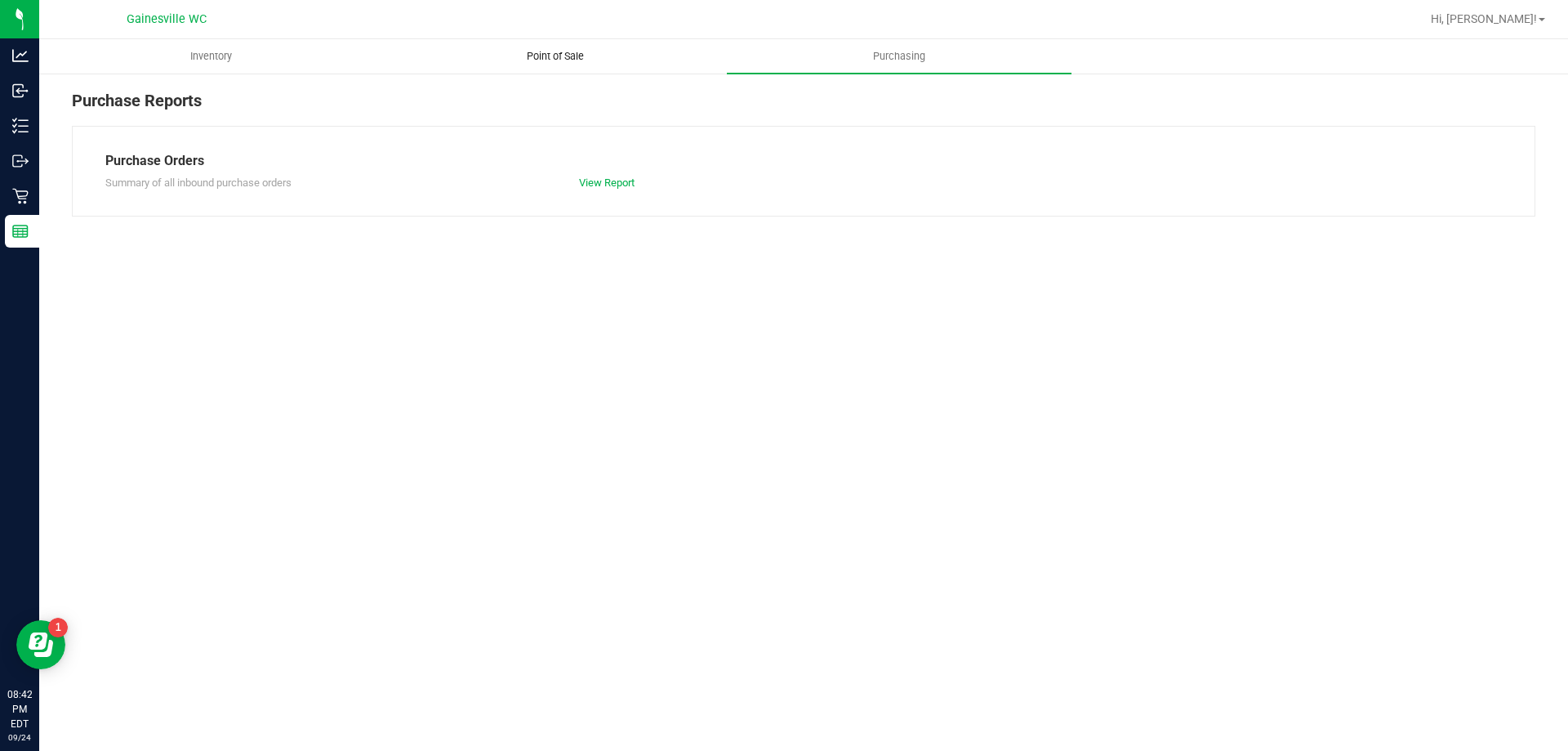
drag, startPoint x: 518, startPoint y: 37, endPoint x: 520, endPoint y: 52, distance: 15.1
click at [517, 44] on div "Gainesville WC Hi, [PERSON_NAME]! Inventory Point of Sale Purchasing Purchase R…" at bounding box center [803, 375] width 1529 height 751
click at [557, 57] on span "Point of Sale" at bounding box center [555, 56] width 101 height 15
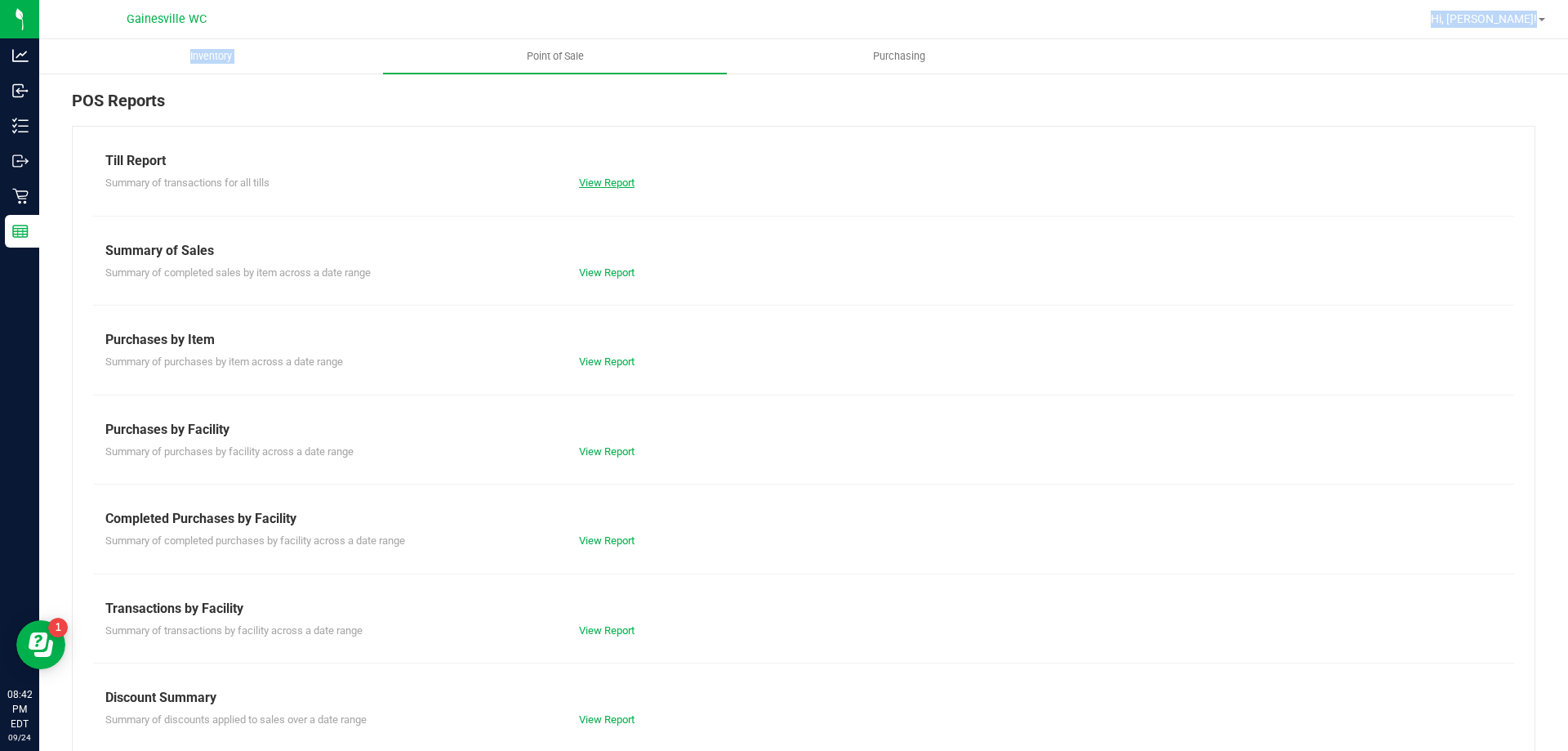
click at [619, 181] on link "View Report" at bounding box center [606, 182] width 55 height 12
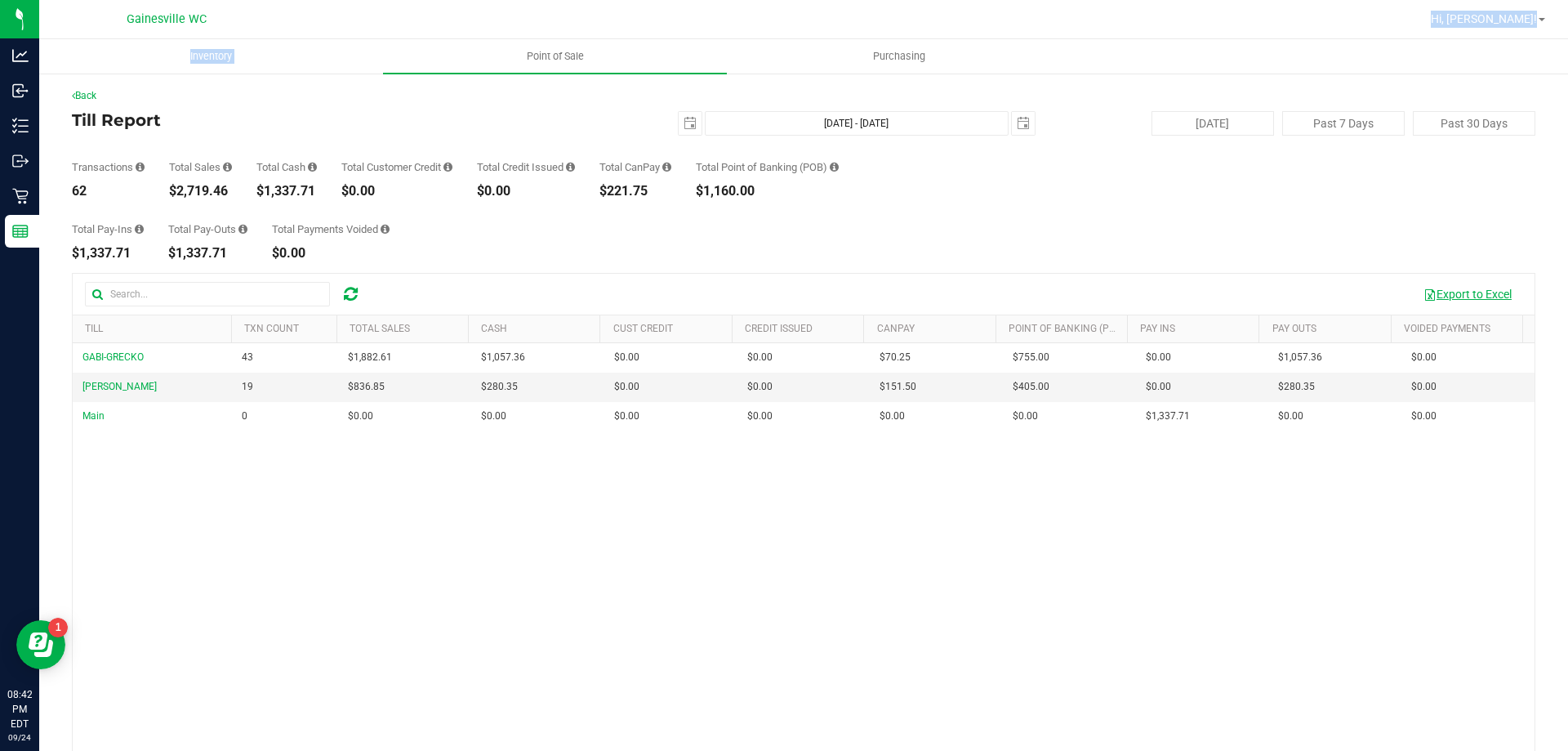
click at [1447, 294] on button "Export to Excel" at bounding box center [1467, 295] width 109 height 28
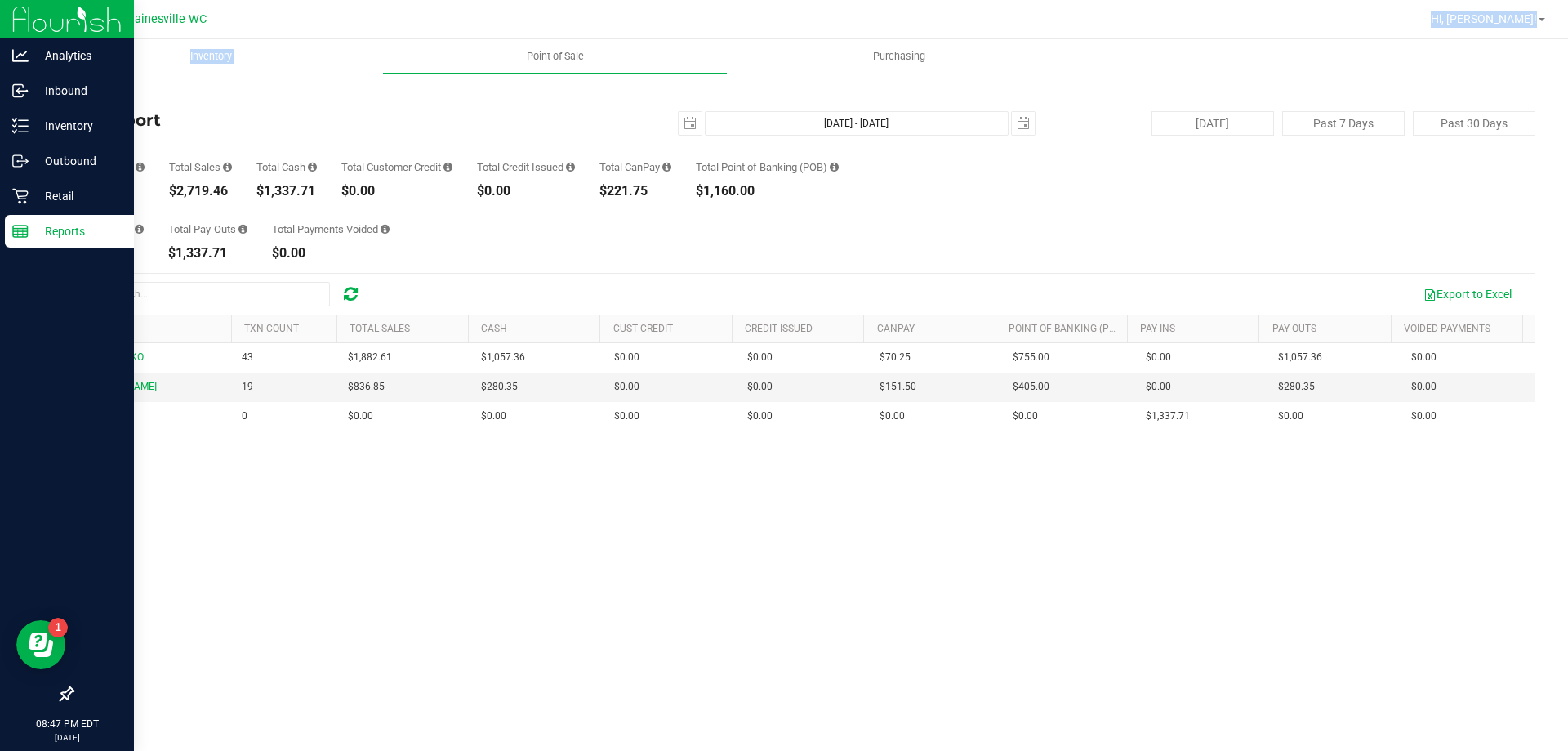
click at [21, 229] on icon at bounding box center [20, 230] width 16 height 16
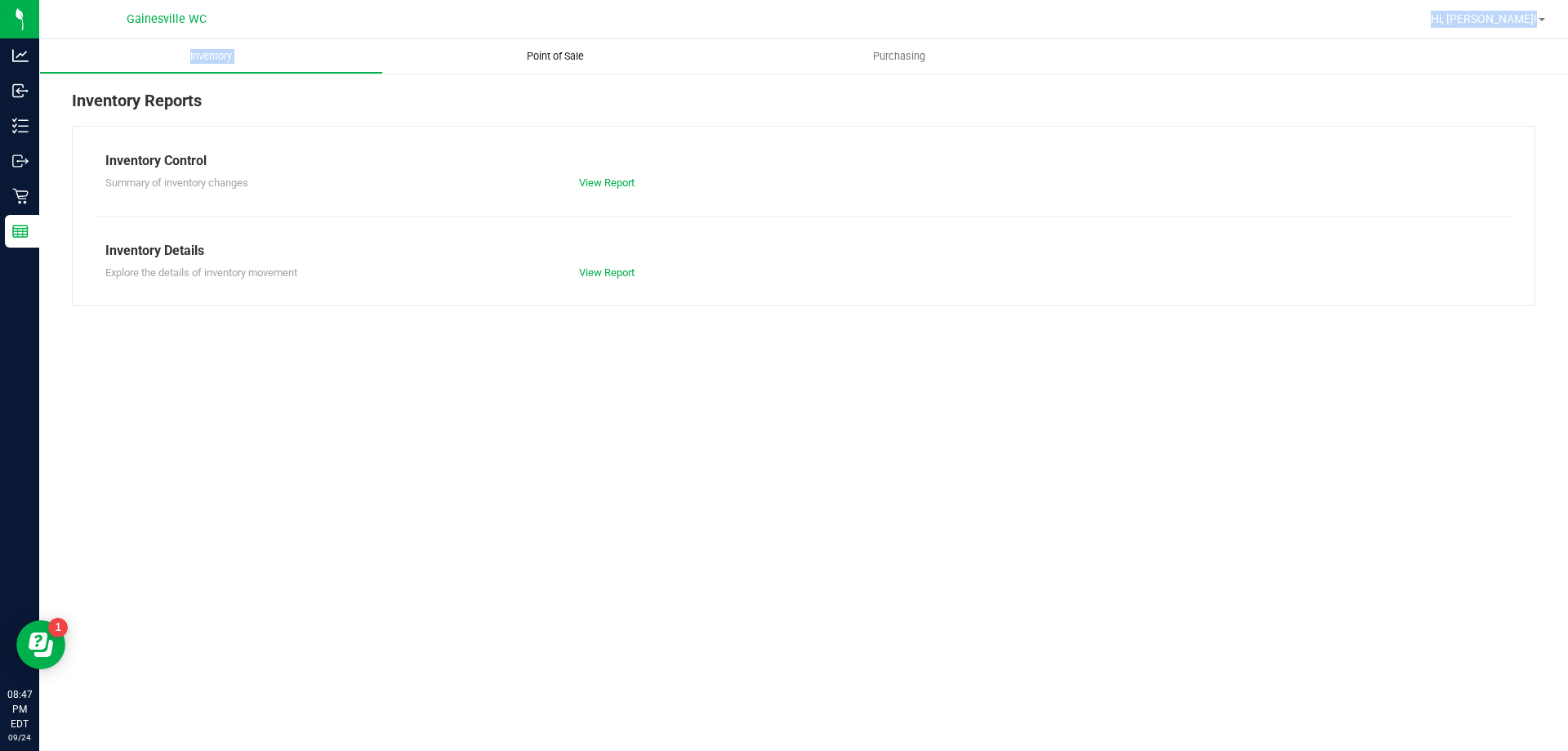
click at [545, 54] on span "Point of Sale" at bounding box center [555, 56] width 101 height 15
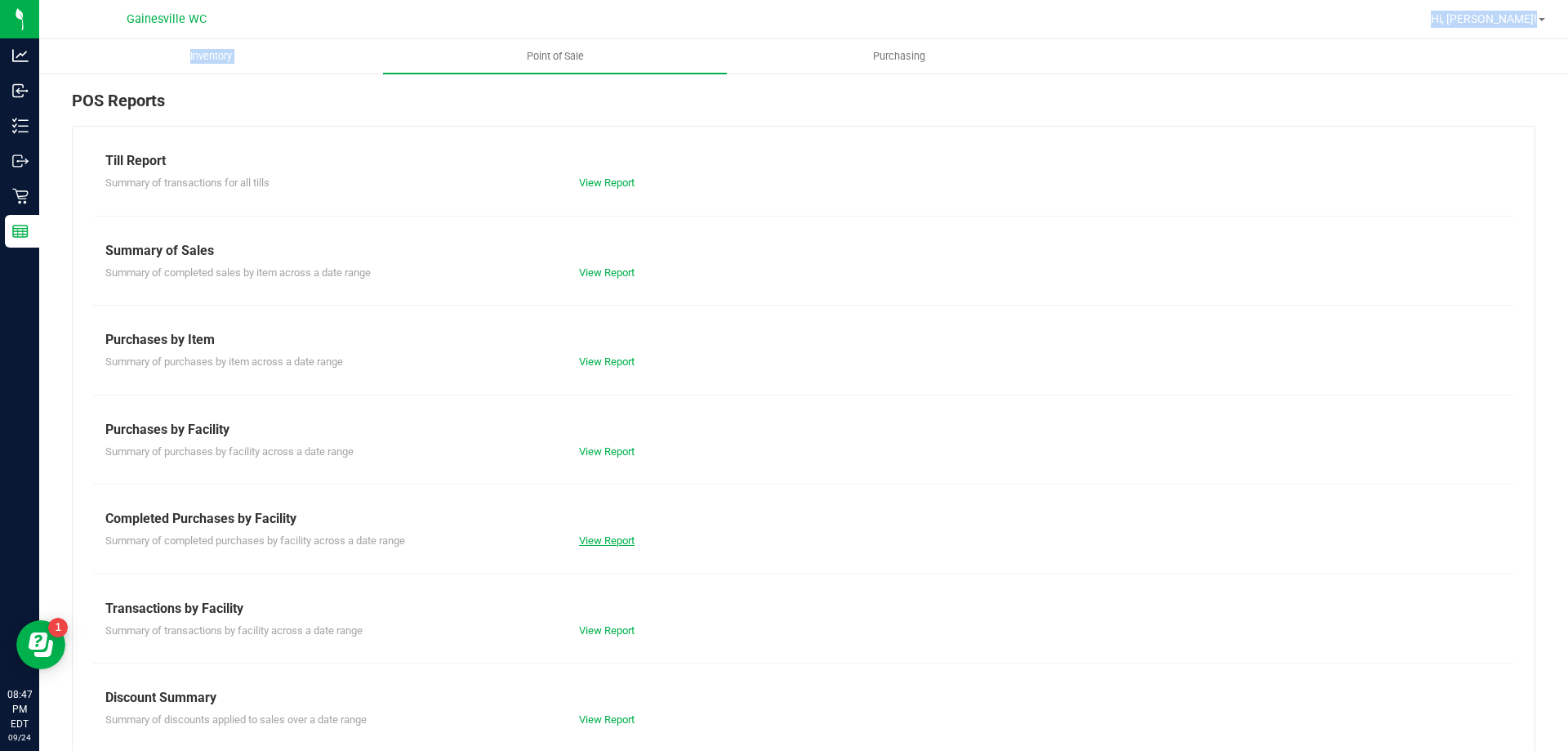
click at [591, 541] on link "View Report" at bounding box center [606, 540] width 55 height 12
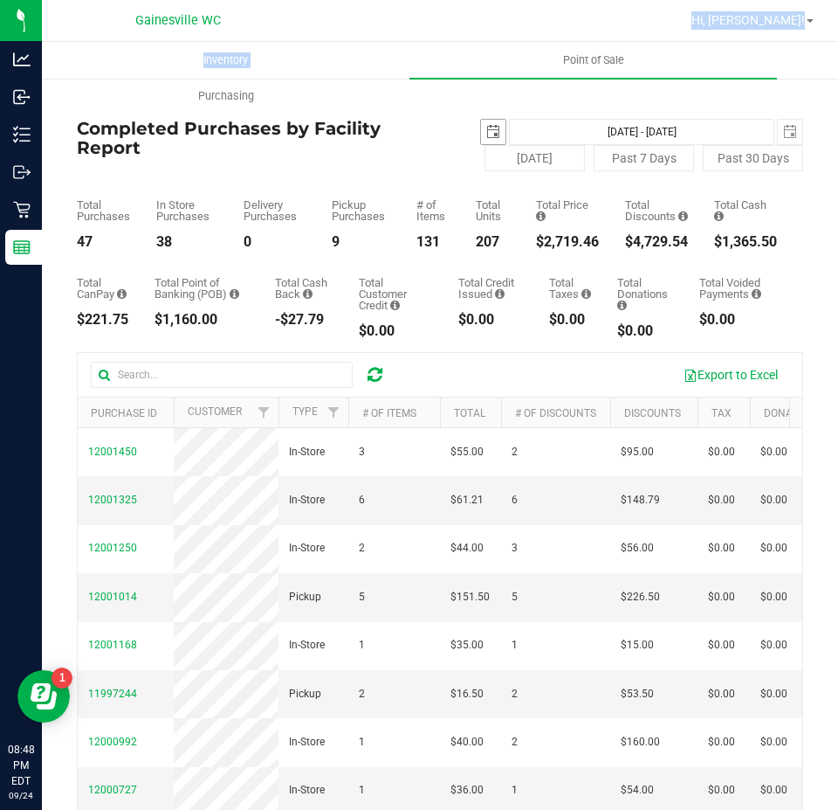
click at [493, 133] on span "select" at bounding box center [493, 132] width 24 height 24
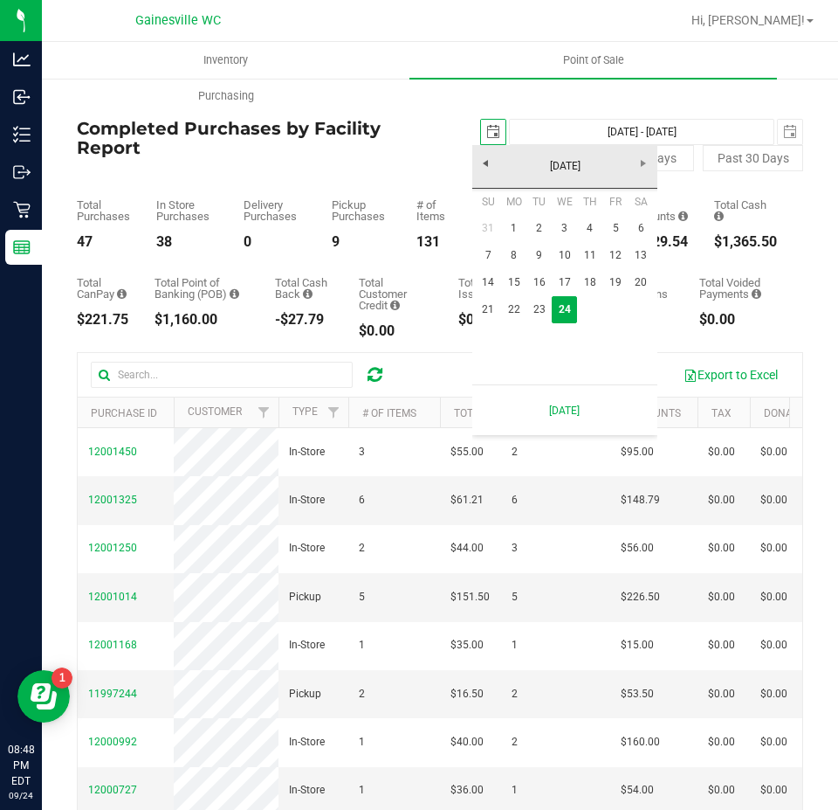
scroll to position [0, 44]
click at [479, 298] on link "21" at bounding box center [488, 309] width 25 height 27
type input "[DATE]"
type input "[DATE] - [DATE]"
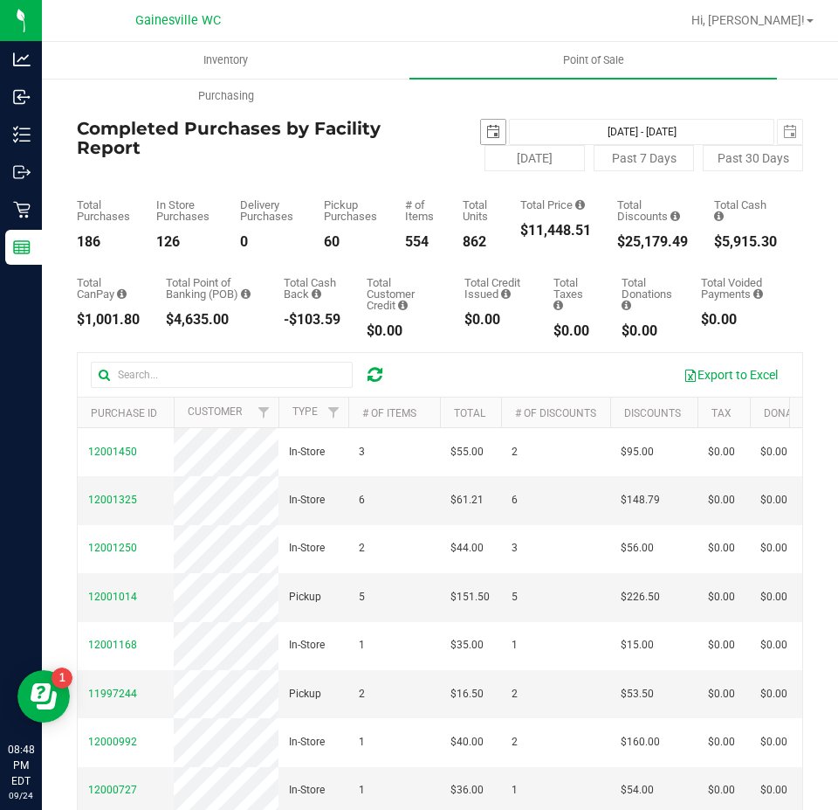
click at [487, 127] on span "select" at bounding box center [494, 132] width 14 height 14
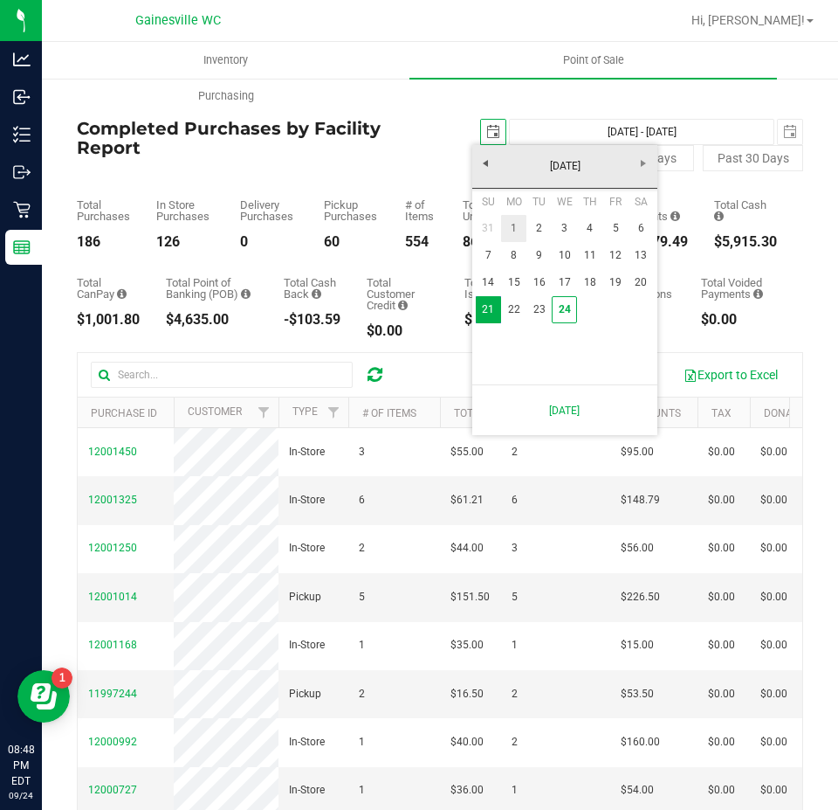
click at [506, 226] on link "1" at bounding box center [513, 228] width 25 height 27
type input "[DATE]"
type input "[DATE] - [DATE]"
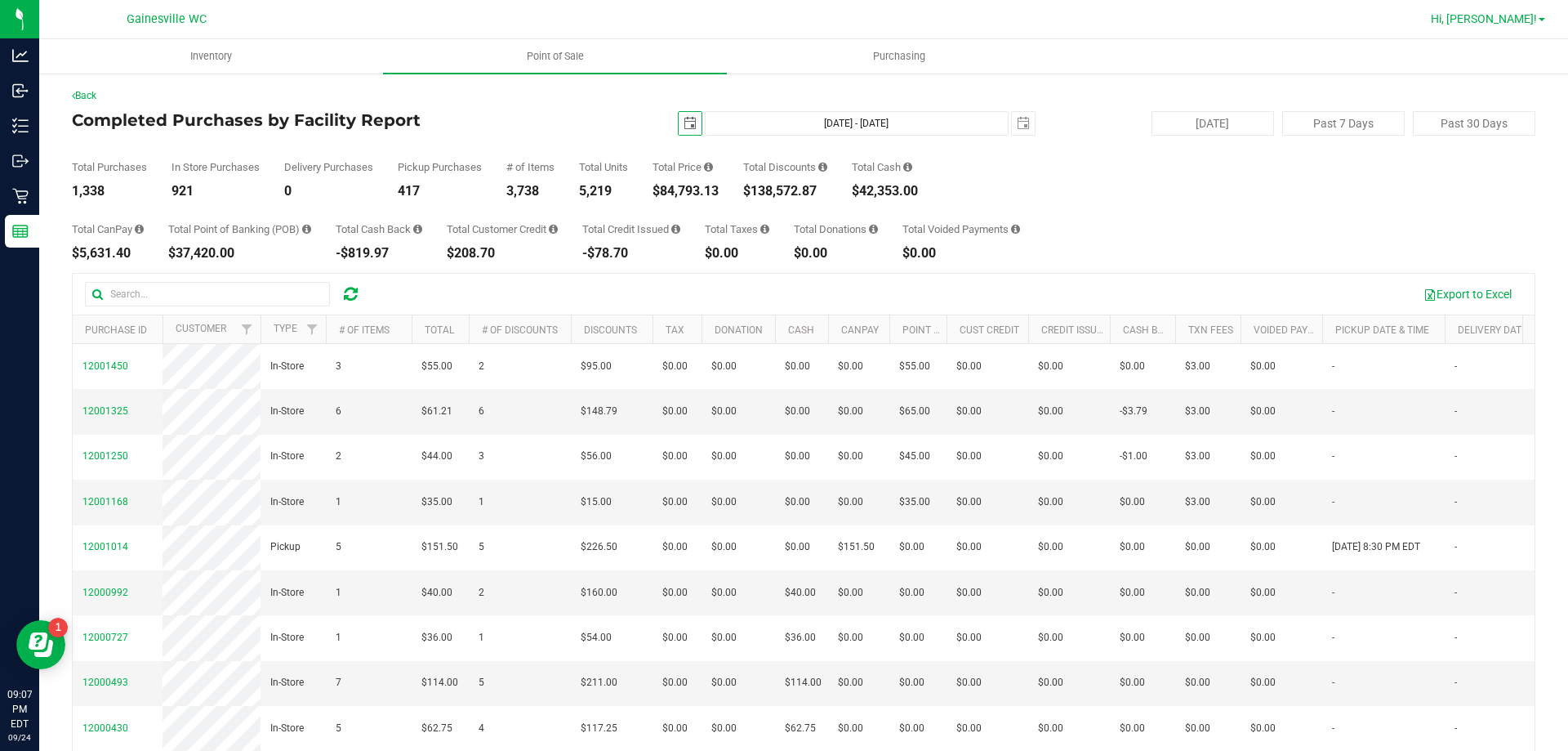
click at [1503, 24] on span "Hi, [PERSON_NAME]!" at bounding box center [1484, 19] width 107 height 13
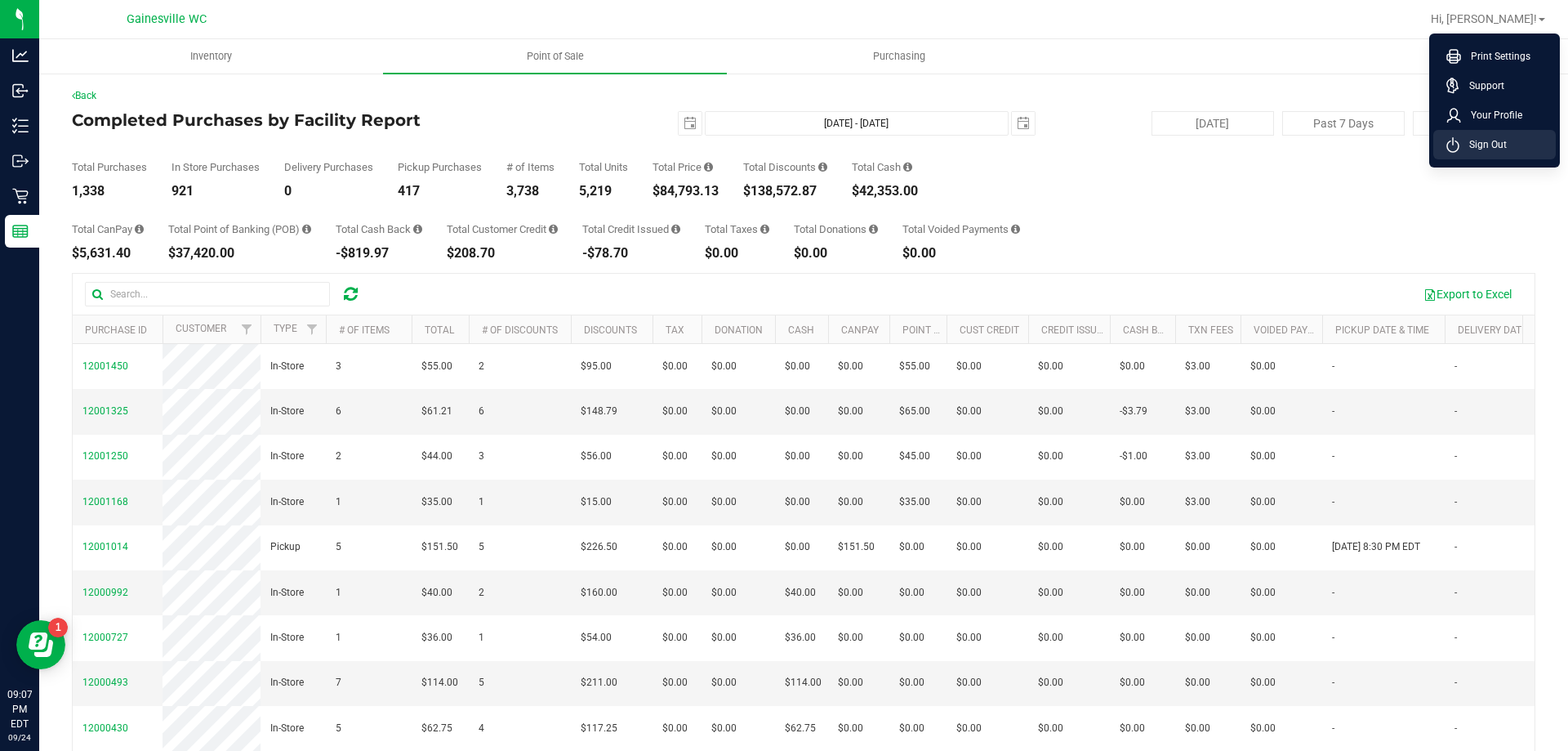
click at [1475, 152] on li "Sign Out" at bounding box center [1494, 144] width 122 height 29
